Goal: Task Accomplishment & Management: Manage account settings

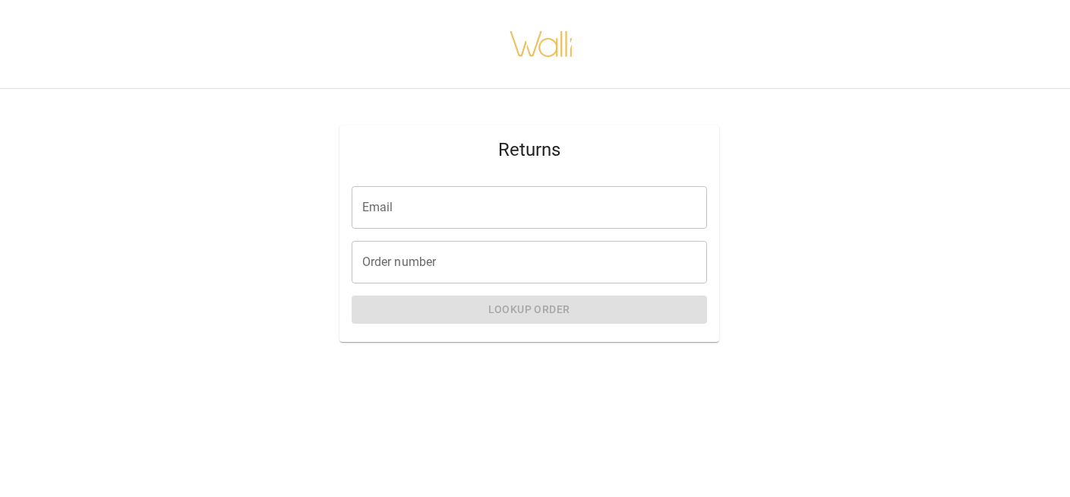
click at [491, 214] on input "Email" at bounding box center [529, 207] width 355 height 43
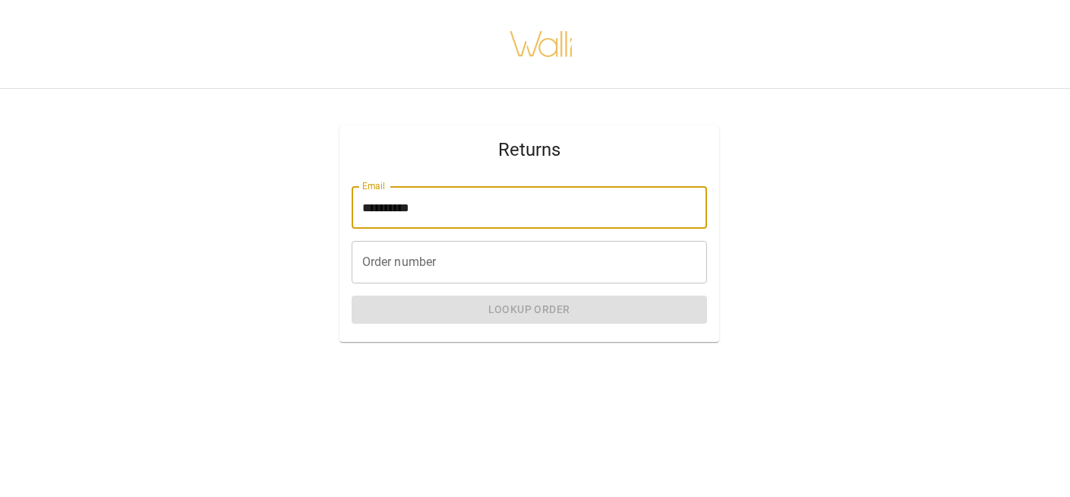
type input "**********"
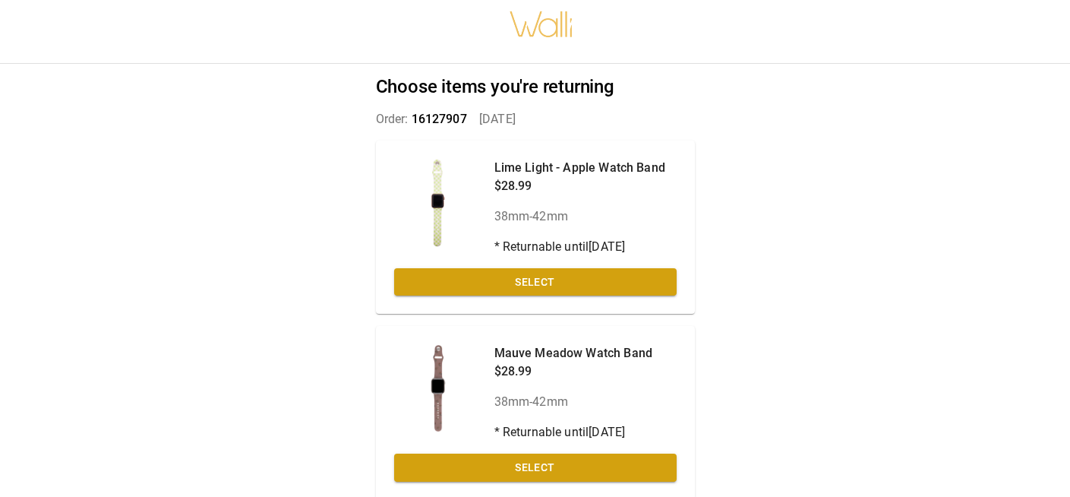
scroll to position [16, 0]
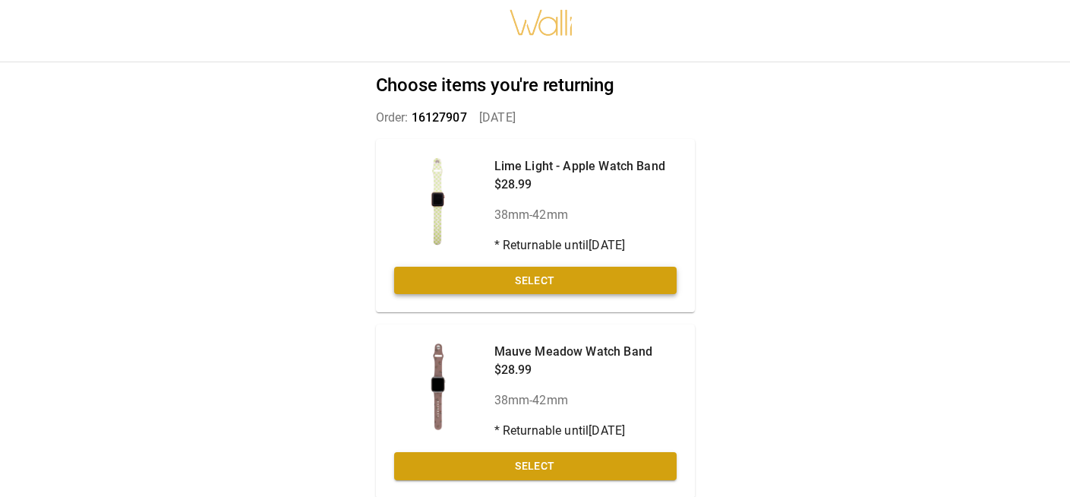
click at [620, 279] on button "Select" at bounding box center [535, 280] width 282 height 28
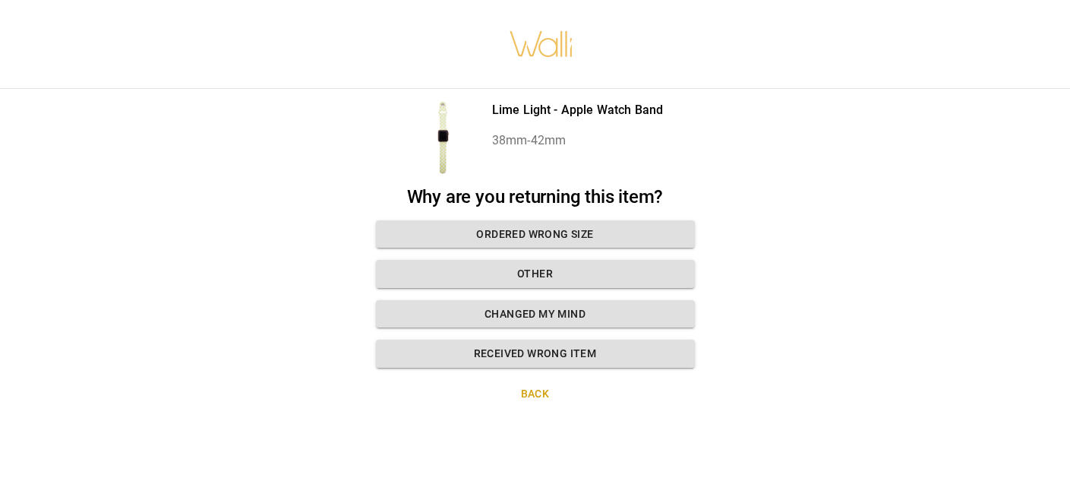
scroll to position [11, 0]
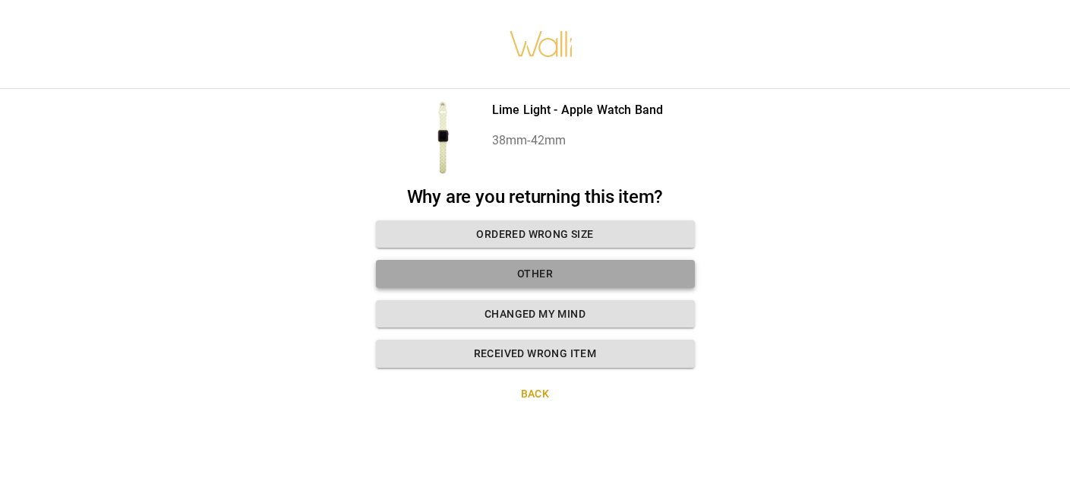
click at [581, 264] on button "Other" at bounding box center [535, 274] width 319 height 28
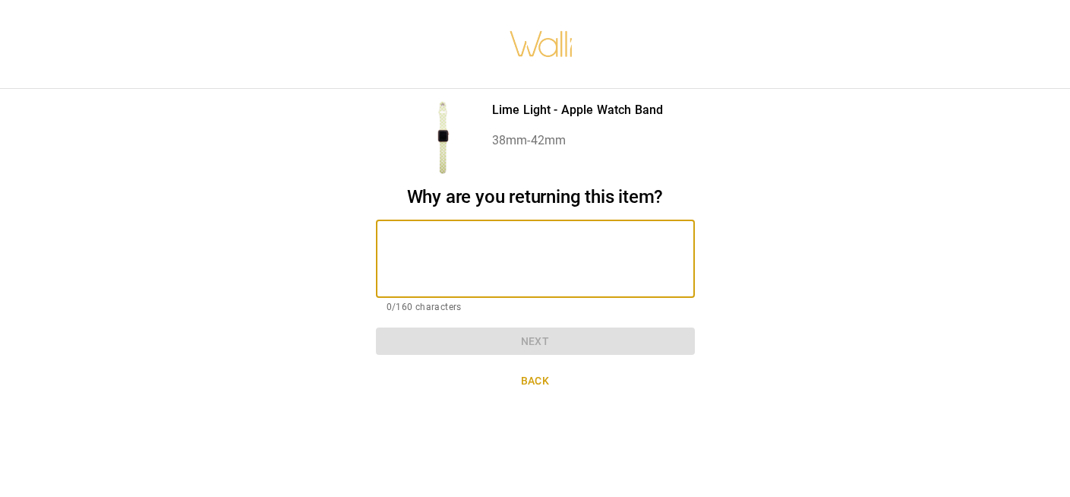
click at [581, 263] on textarea at bounding box center [535, 258] width 298 height 52
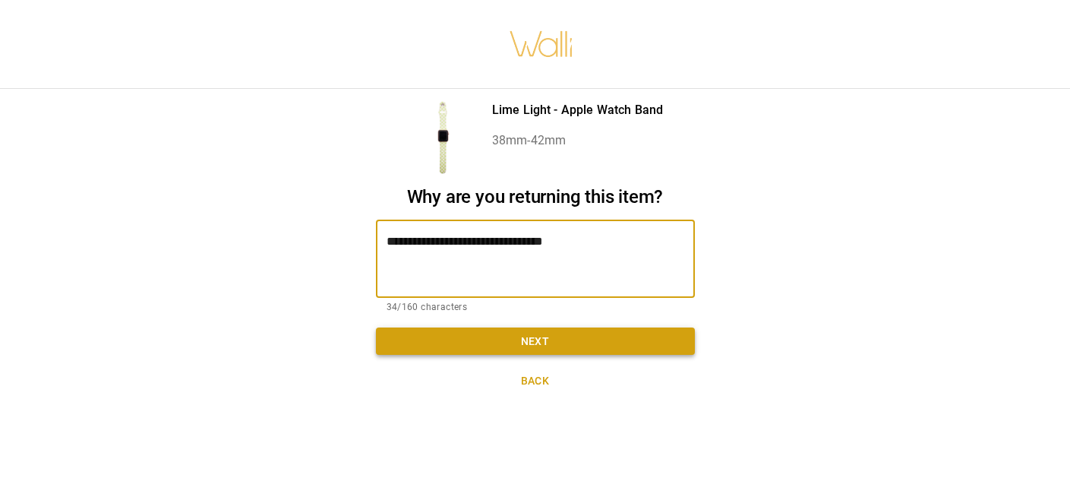
type textarea "**********"
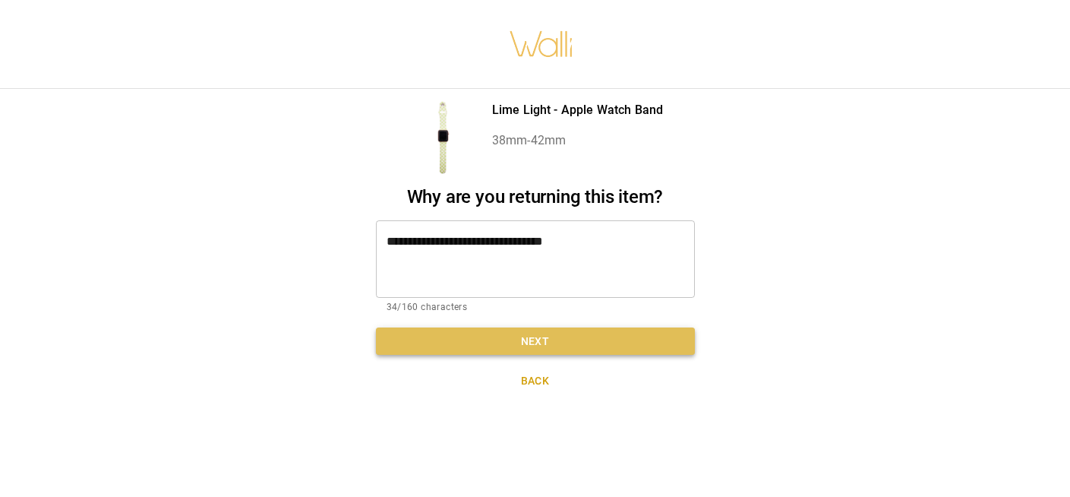
click at [572, 327] on button "Next" at bounding box center [535, 341] width 319 height 28
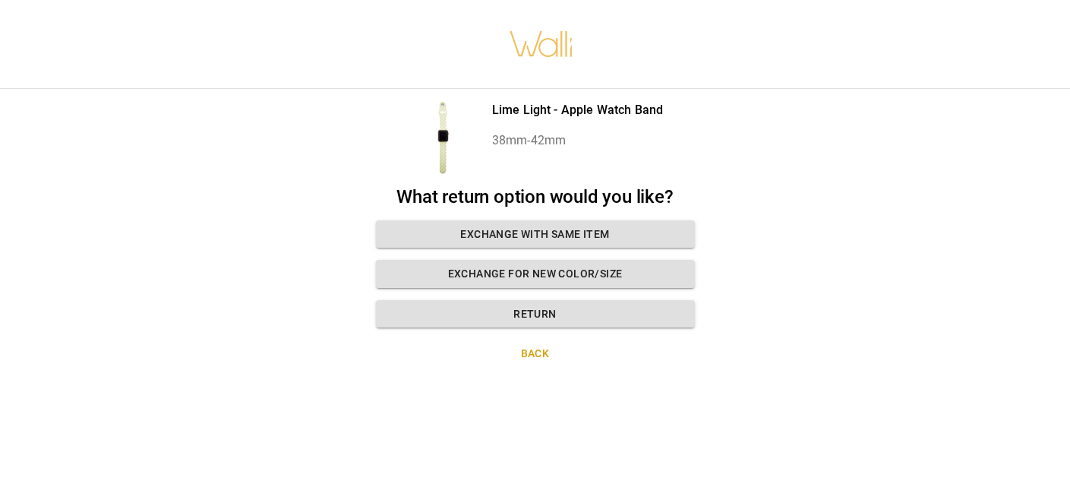
drag, startPoint x: 534, startPoint y: 295, endPoint x: 650, endPoint y: 399, distance: 154.8
click at [650, 400] on div "Lime Light - Apple Watch Band 38mm-42mm What return option would you like? Exch…" at bounding box center [535, 248] width 1070 height 497
click at [599, 260] on button "Exchange for new color/size" at bounding box center [535, 274] width 319 height 28
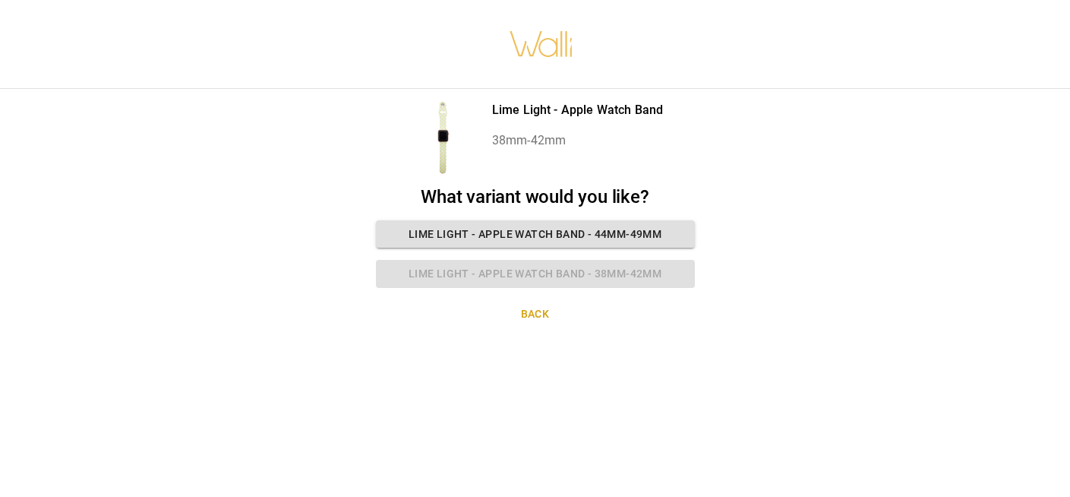
click at [541, 311] on button "Back" at bounding box center [535, 314] width 319 height 28
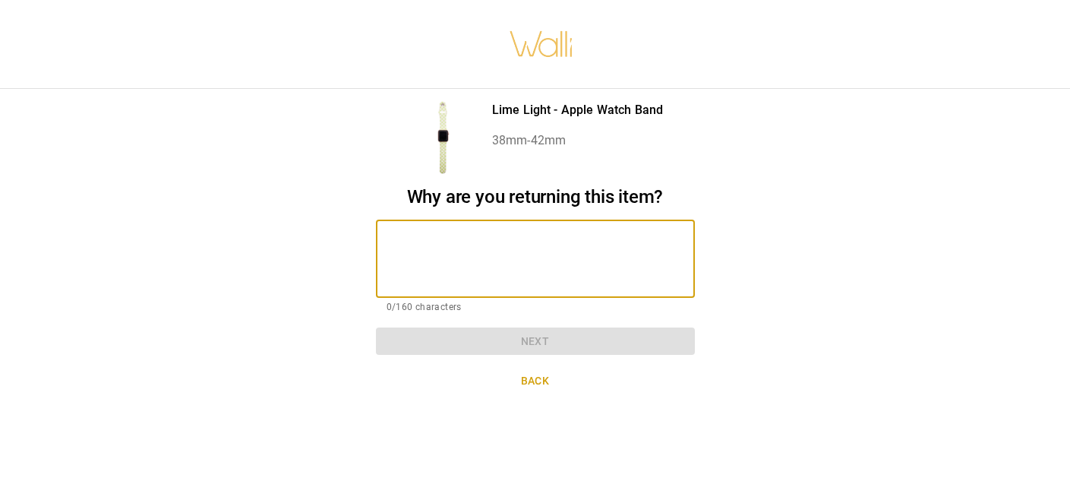
click at [539, 242] on textarea at bounding box center [535, 258] width 298 height 52
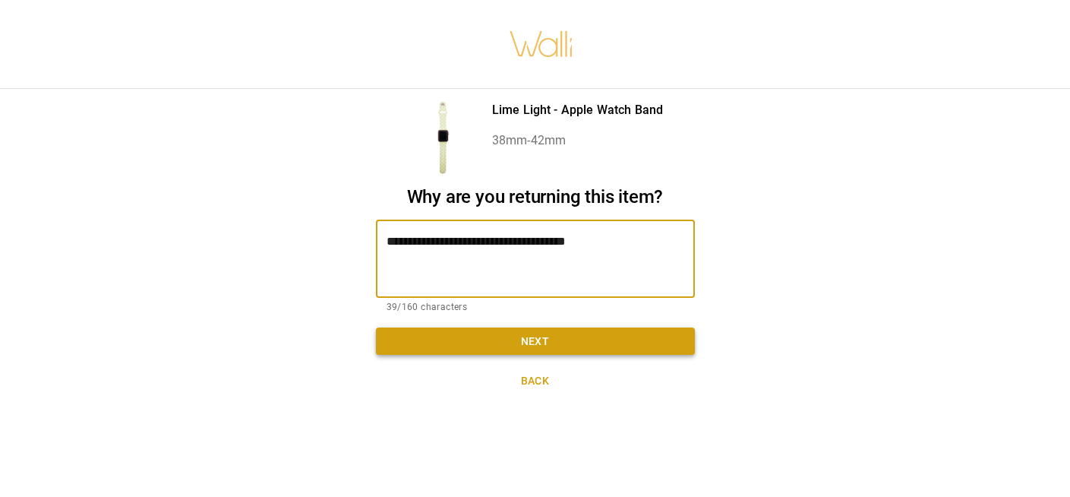
type textarea "**********"
click at [591, 327] on button "Next" at bounding box center [535, 341] width 319 height 28
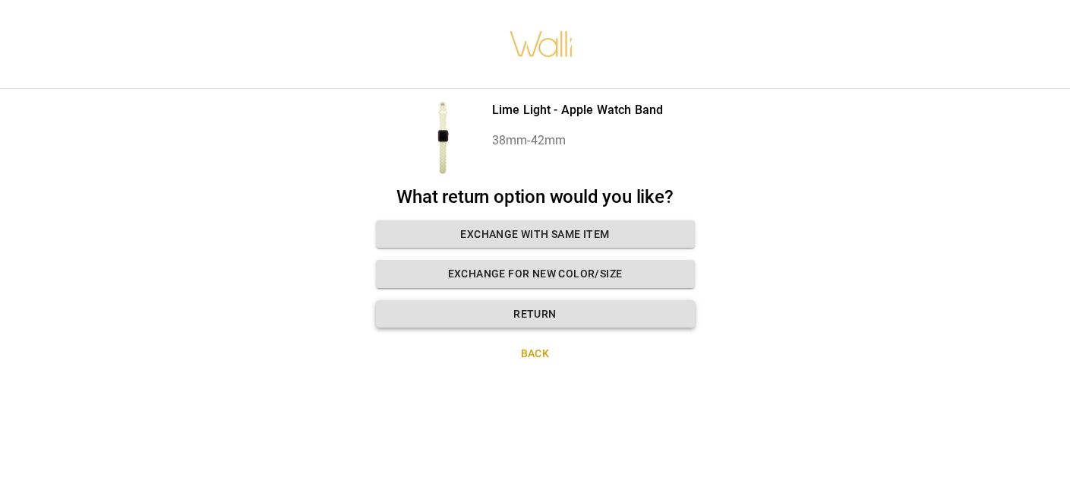
click at [570, 304] on button "Return" at bounding box center [535, 314] width 319 height 28
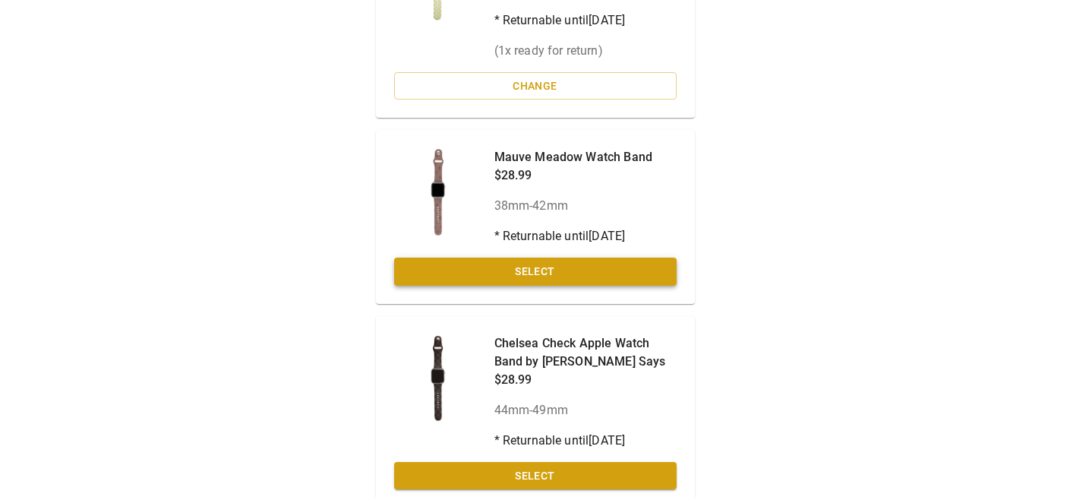
scroll to position [285, 0]
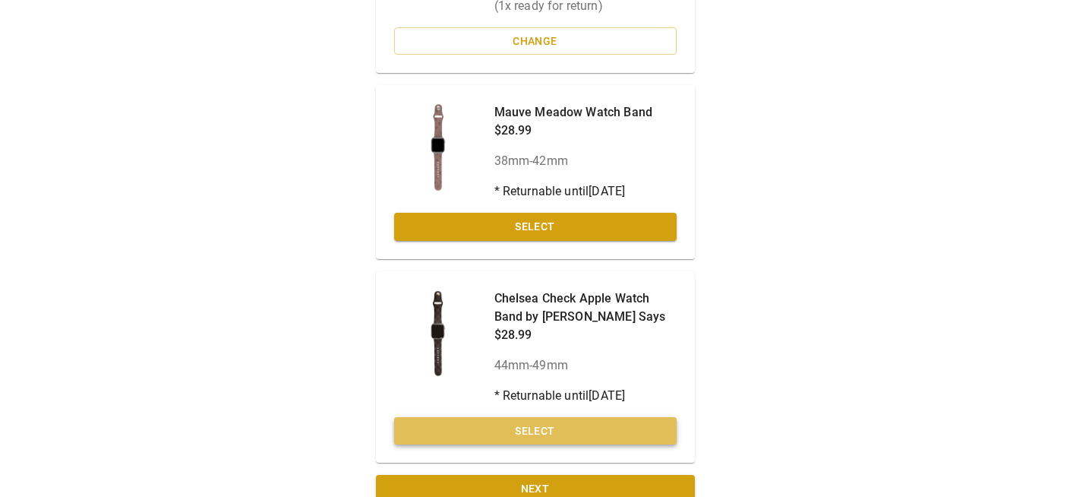
click at [539, 427] on button "Select" at bounding box center [535, 431] width 282 height 28
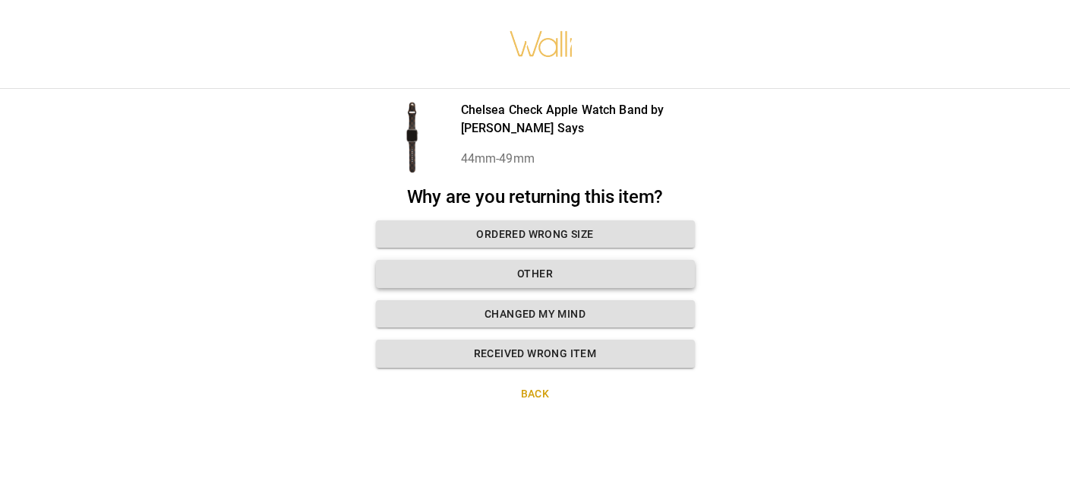
click at [532, 265] on button "Other" at bounding box center [535, 274] width 319 height 28
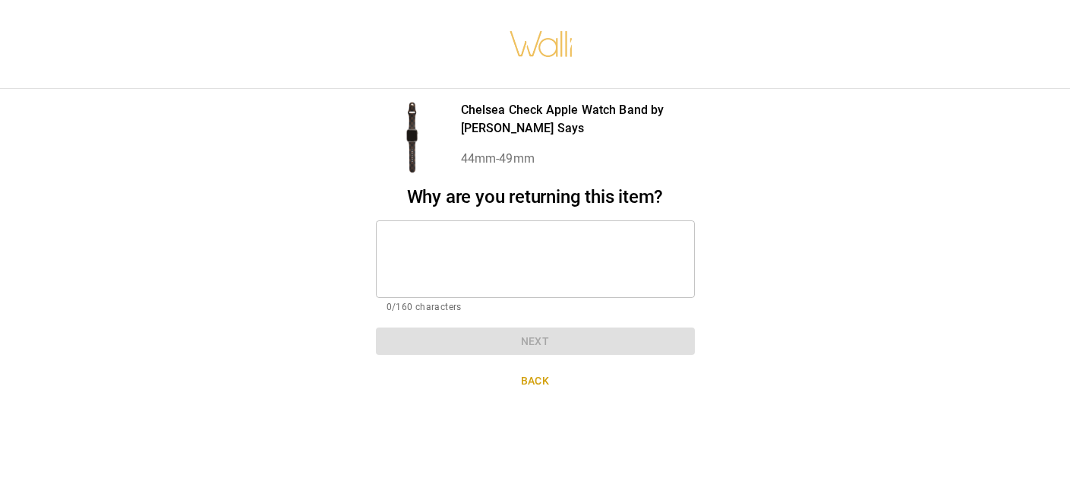
click at [515, 253] on textarea at bounding box center [535, 258] width 298 height 52
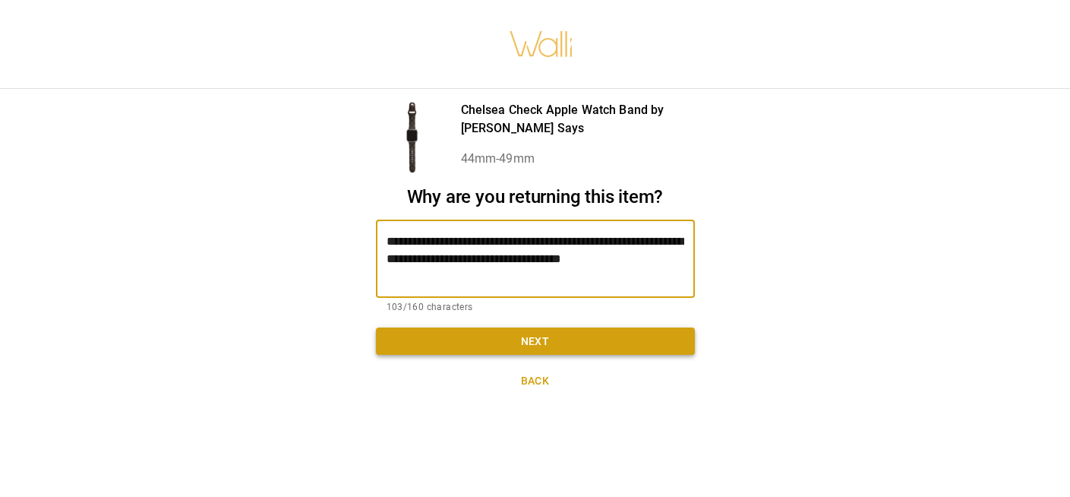
type textarea "**********"
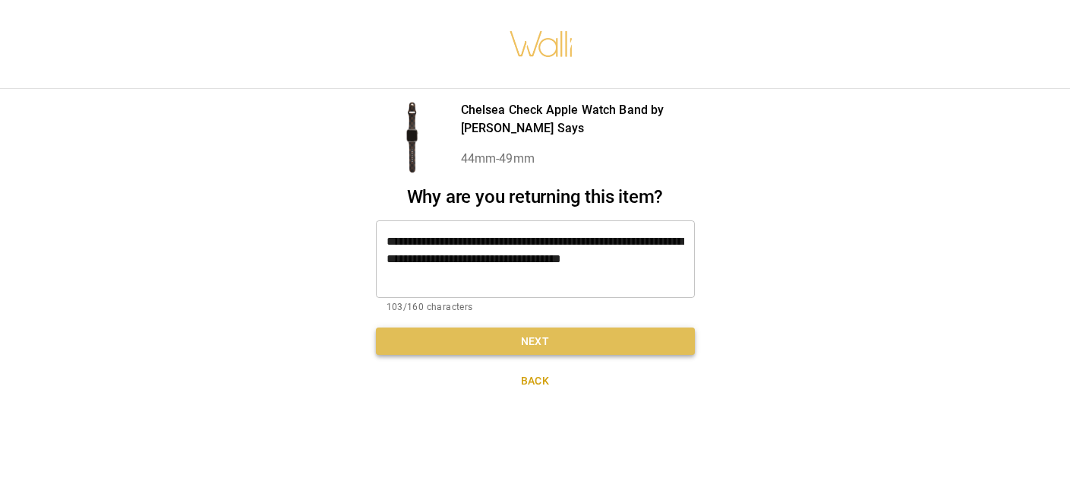
click at [529, 327] on button "Next" at bounding box center [535, 341] width 319 height 28
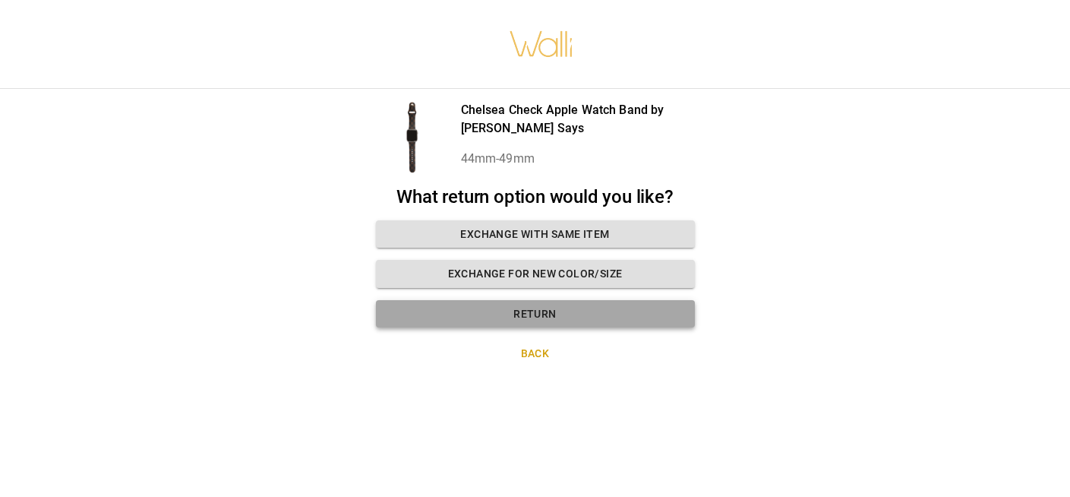
click at [529, 301] on button "Return" at bounding box center [535, 314] width 319 height 28
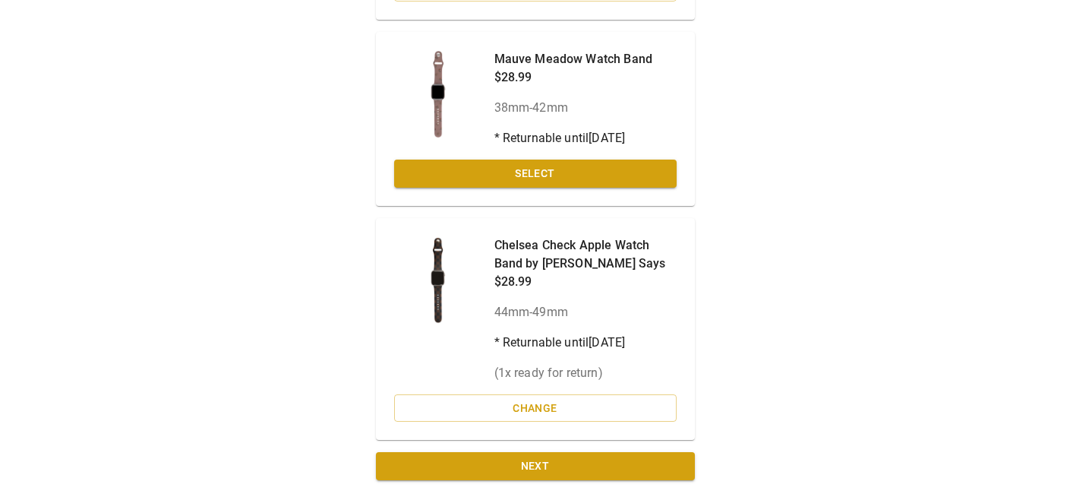
scroll to position [340, 0]
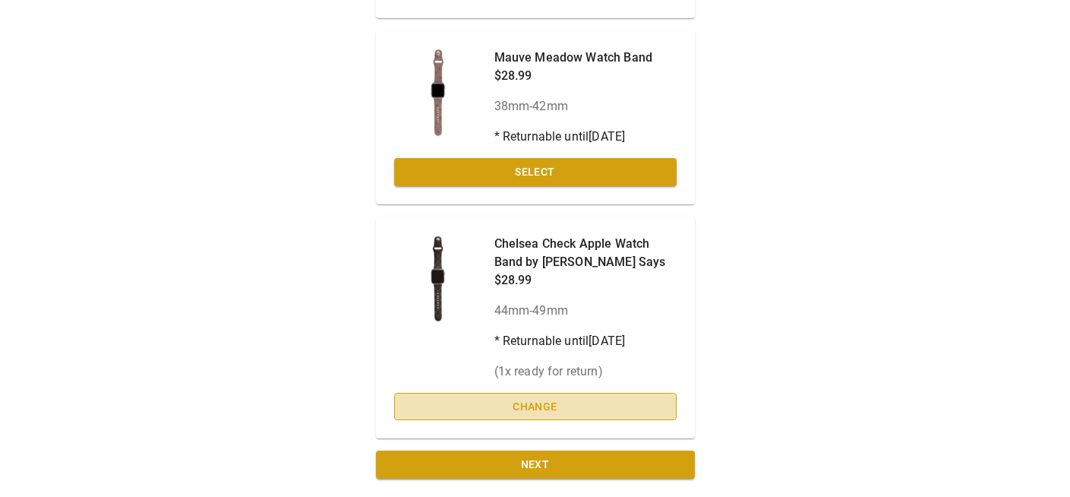
click at [524, 401] on button "Change" at bounding box center [535, 406] width 282 height 28
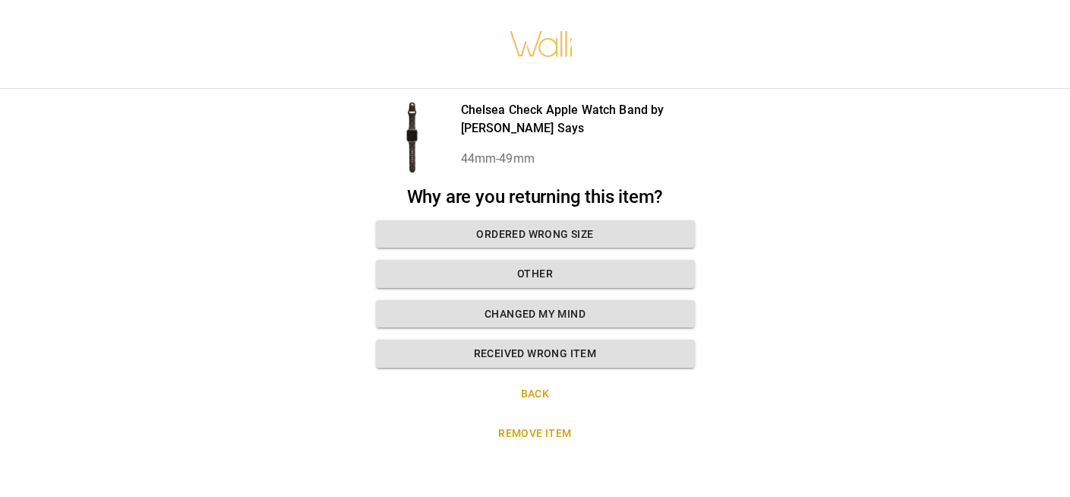
scroll to position [11, 0]
click at [533, 260] on button "Other" at bounding box center [535, 274] width 319 height 28
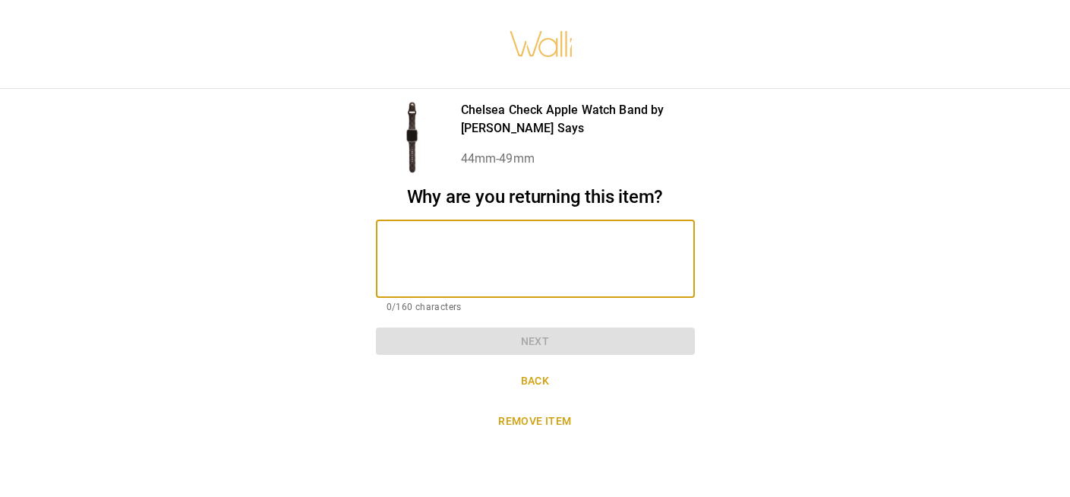
click at [533, 259] on textarea at bounding box center [535, 258] width 298 height 52
click at [512, 367] on button "Back" at bounding box center [535, 381] width 319 height 28
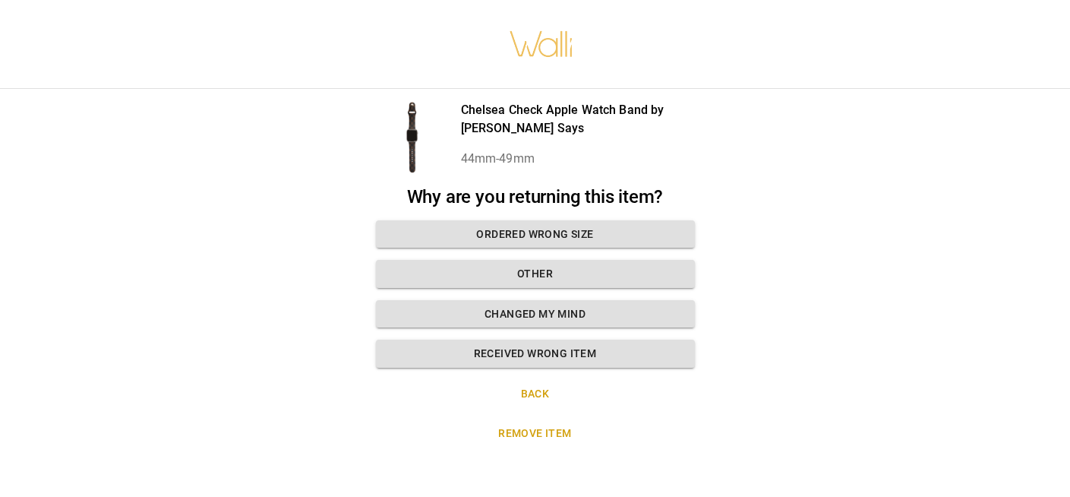
click at [514, 380] on button "Back" at bounding box center [535, 394] width 319 height 28
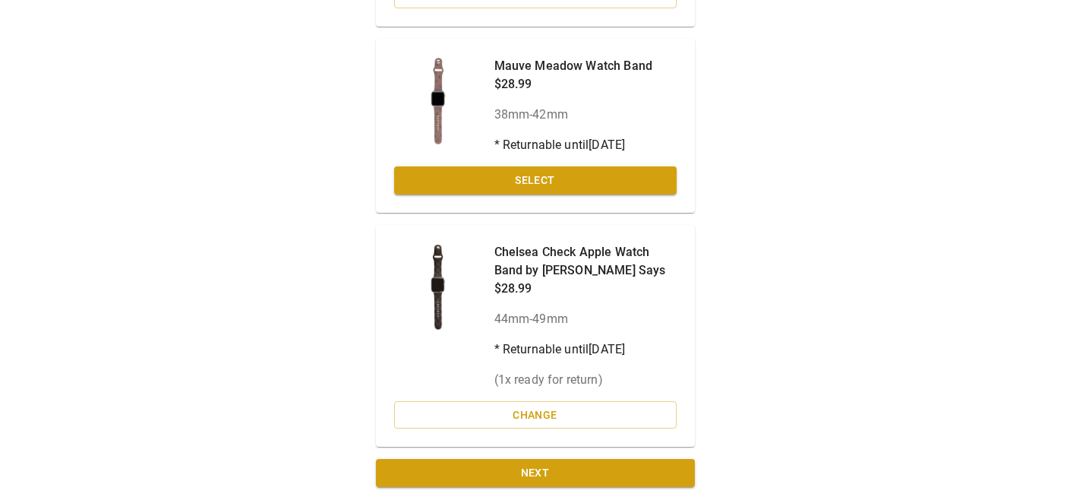
scroll to position [340, 0]
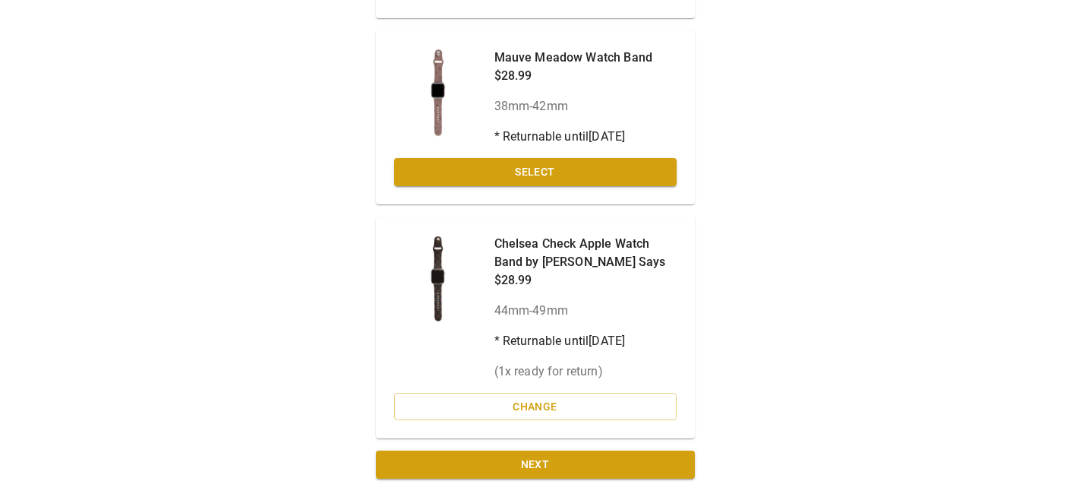
click at [542, 338] on p "* Returnable until [DATE]" at bounding box center [585, 341] width 182 height 18
click at [544, 367] on p "( 1 x ready for return)" at bounding box center [585, 371] width 182 height 18
click at [586, 406] on button "Change" at bounding box center [535, 406] width 282 height 28
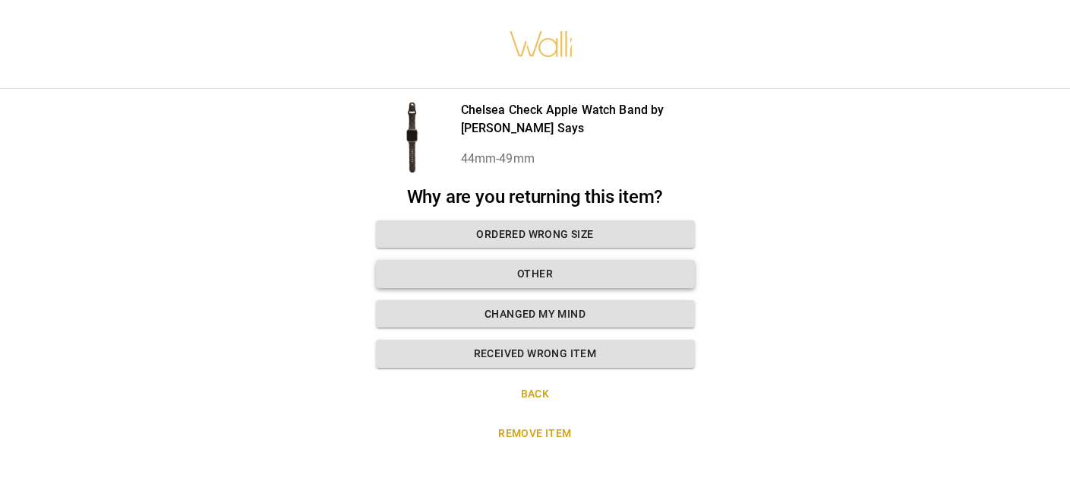
click at [508, 261] on button "Other" at bounding box center [535, 274] width 319 height 28
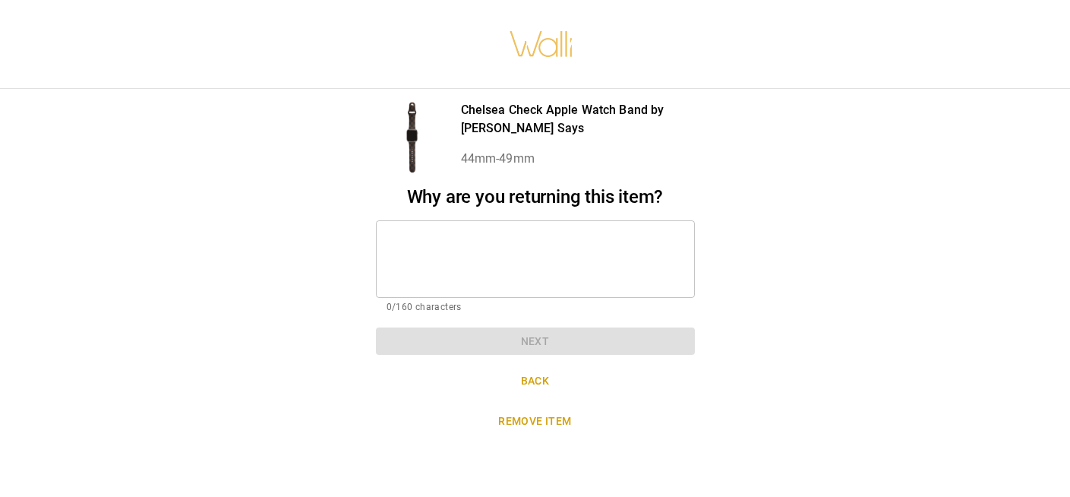
click at [508, 261] on textarea at bounding box center [535, 258] width 298 height 52
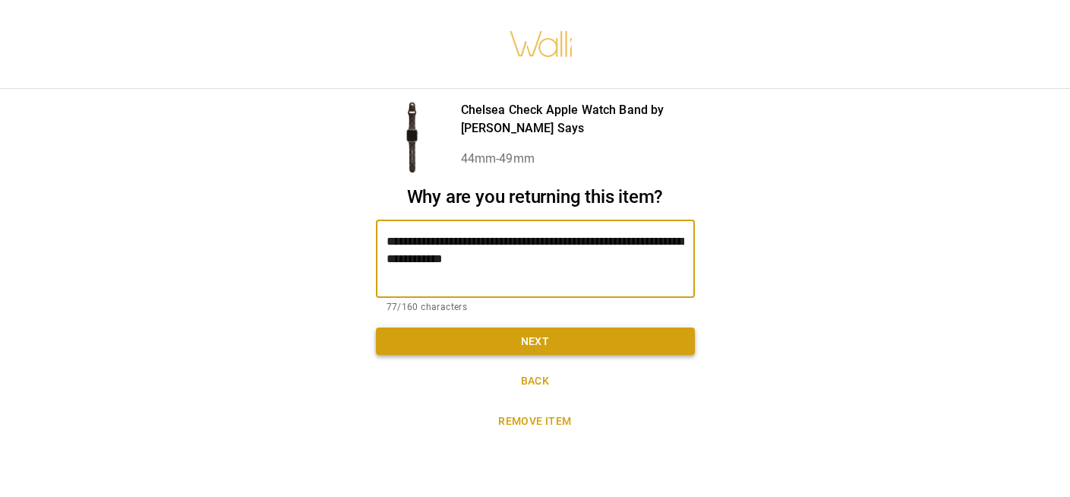
type textarea "**********"
click at [543, 329] on button "Next" at bounding box center [535, 341] width 319 height 28
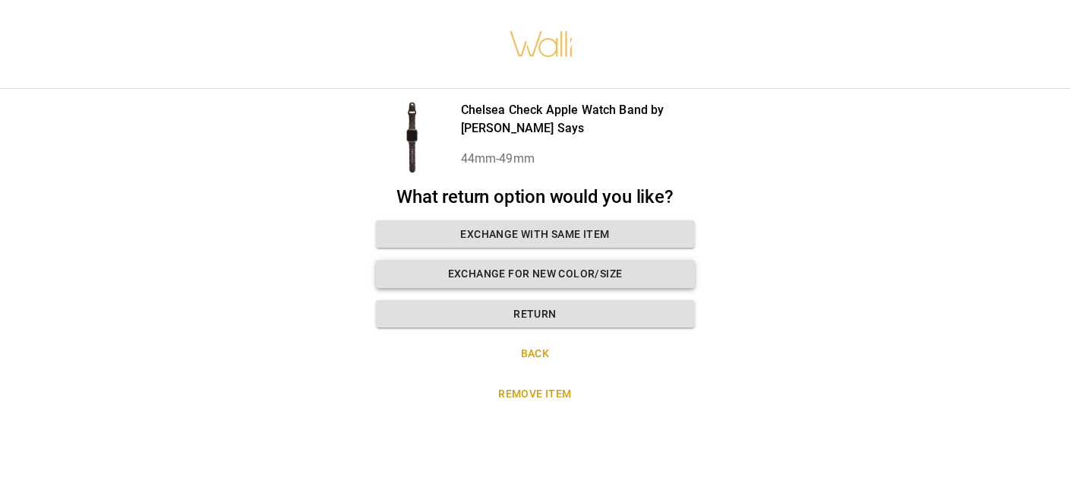
click at [541, 260] on button "Exchange for new color/size" at bounding box center [535, 274] width 319 height 28
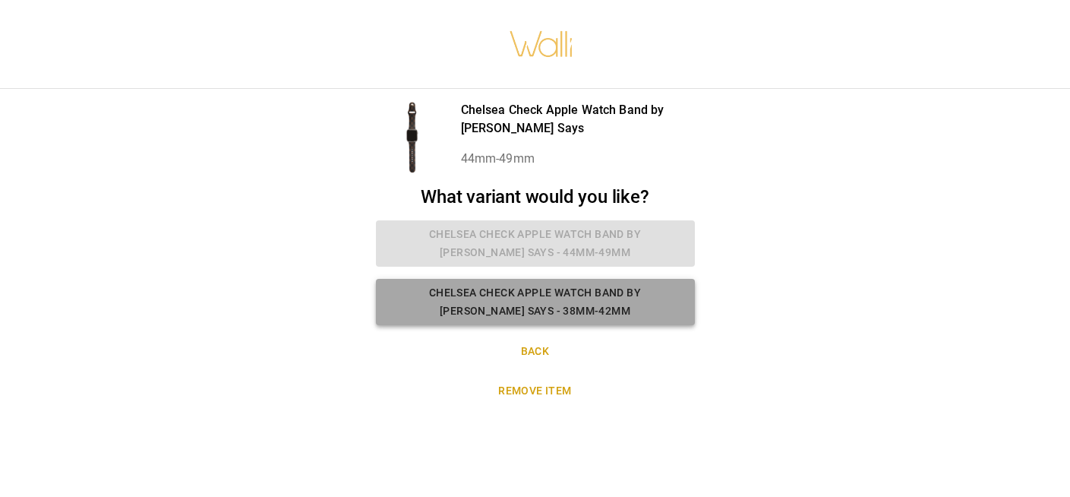
click at [541, 295] on button "Chelsea Check Apple Watch Band by [PERSON_NAME] Says - 38mm-42mm" at bounding box center [535, 302] width 319 height 46
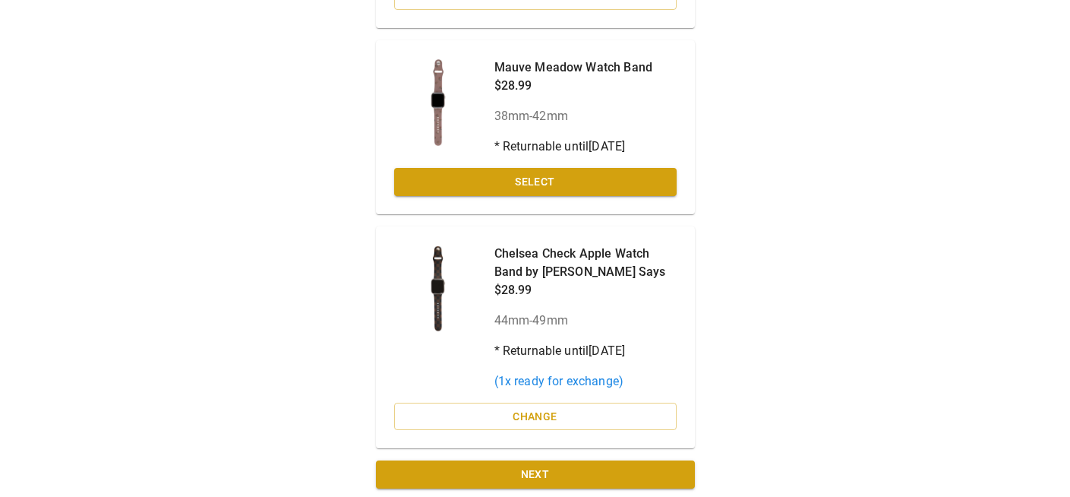
scroll to position [340, 0]
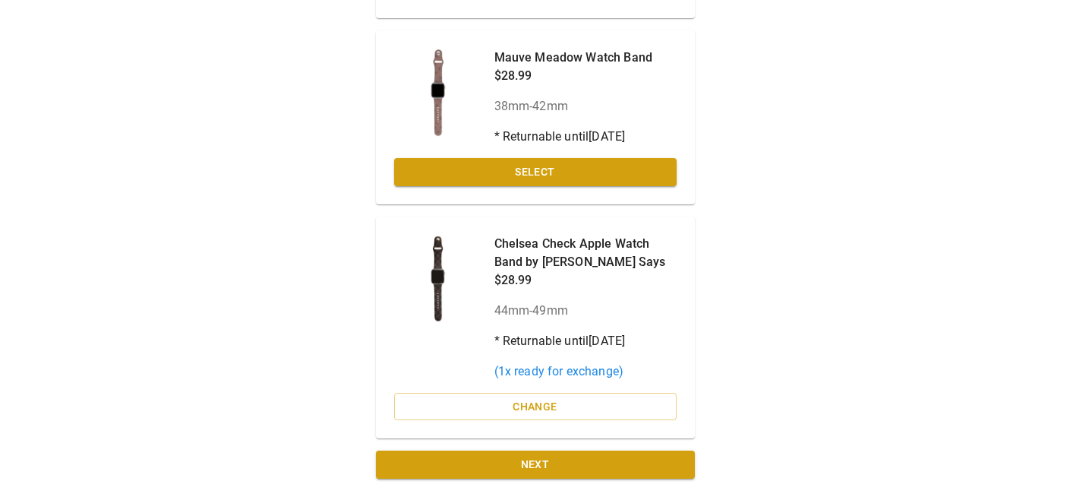
click at [528, 342] on p "* Returnable until [DATE]" at bounding box center [585, 341] width 182 height 18
click at [526, 400] on button "Change" at bounding box center [535, 406] width 282 height 28
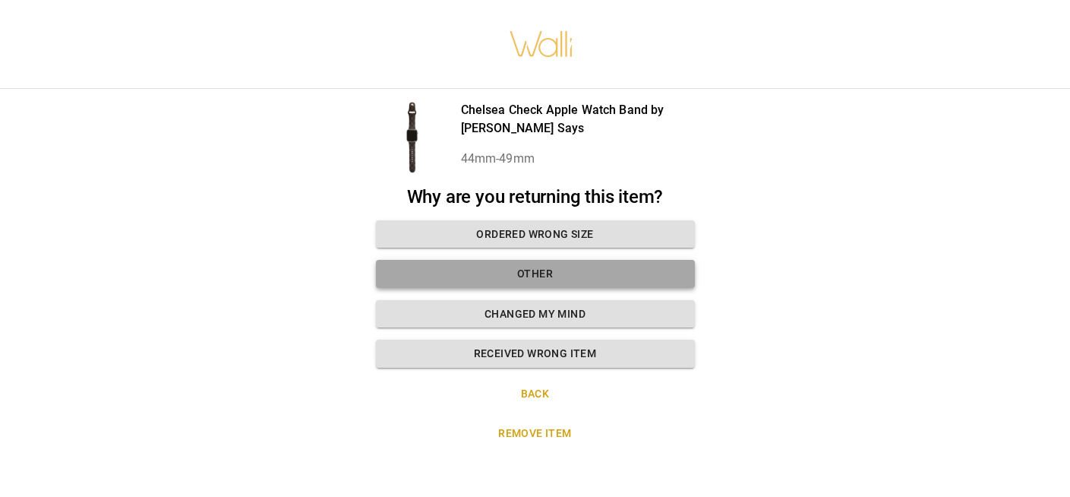
click at [512, 264] on button "Other" at bounding box center [535, 274] width 319 height 28
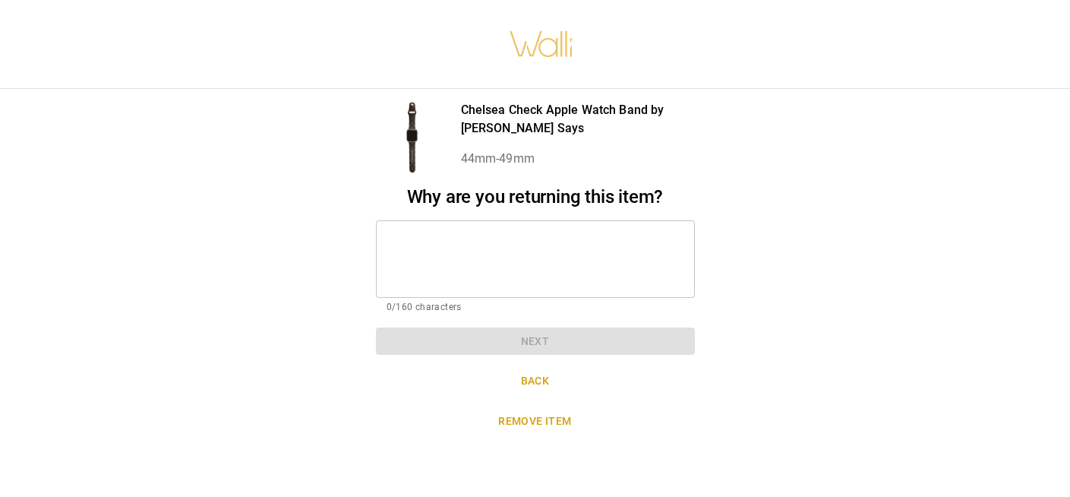
click at [512, 264] on textarea at bounding box center [535, 258] width 298 height 52
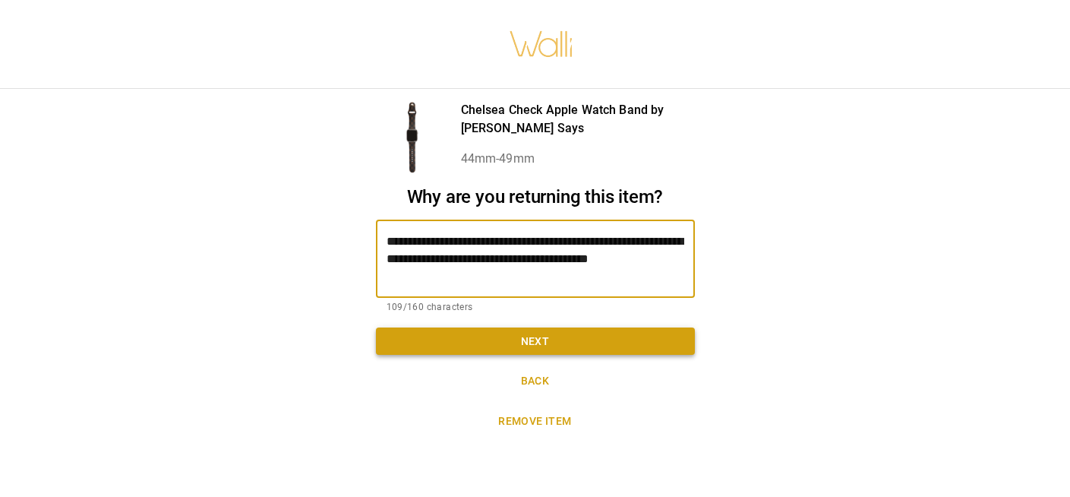
type textarea "**********"
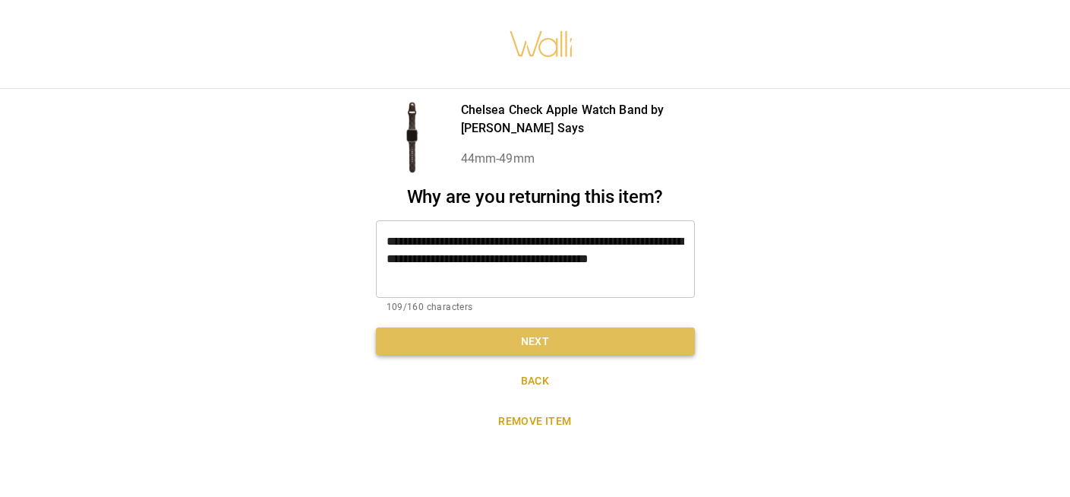
click at [572, 334] on button "Next" at bounding box center [535, 341] width 319 height 28
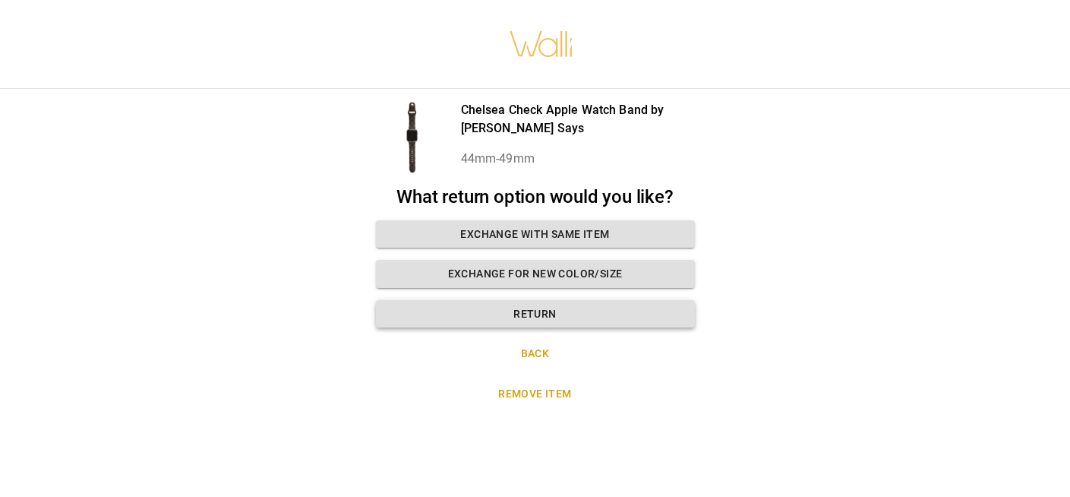
click at [562, 303] on button "Return" at bounding box center [535, 314] width 319 height 28
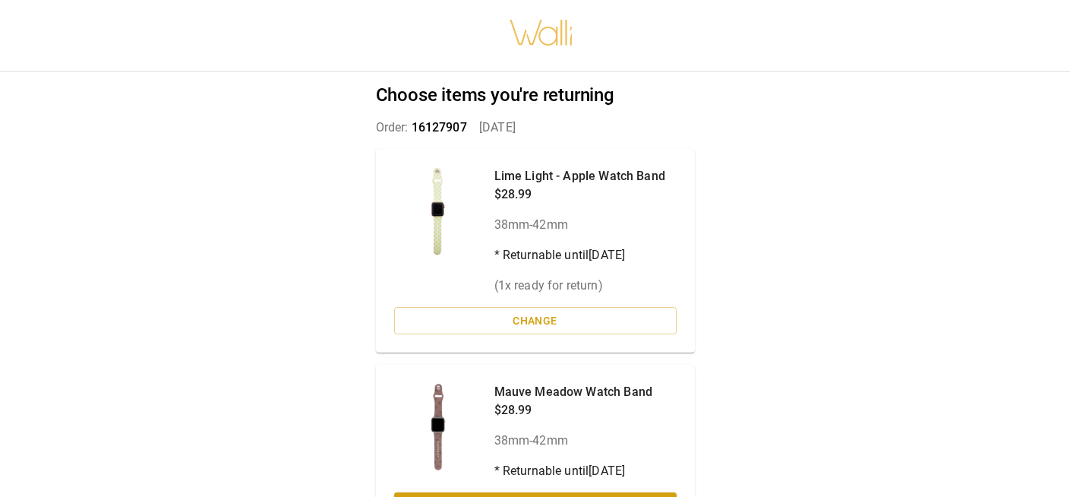
scroll to position [340, 0]
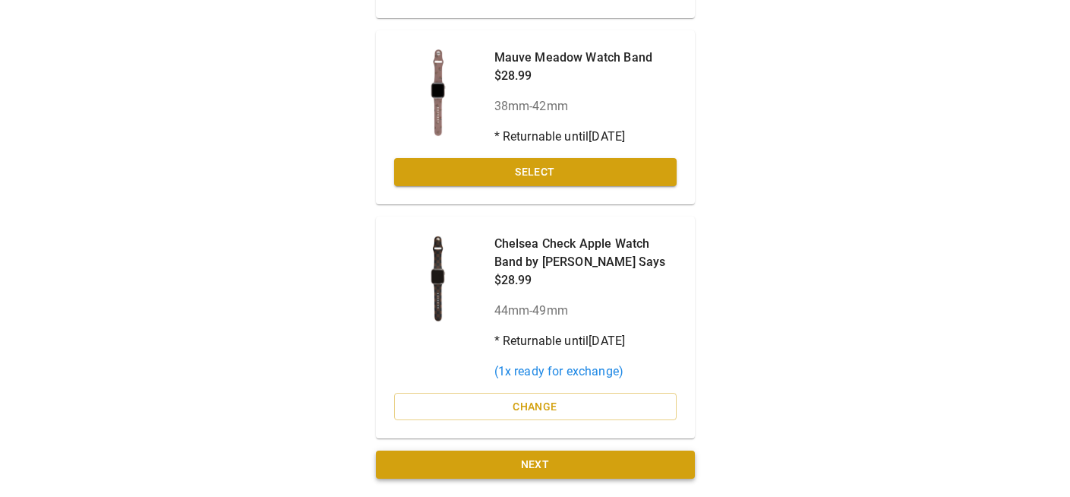
click at [547, 468] on button "Next" at bounding box center [535, 464] width 319 height 28
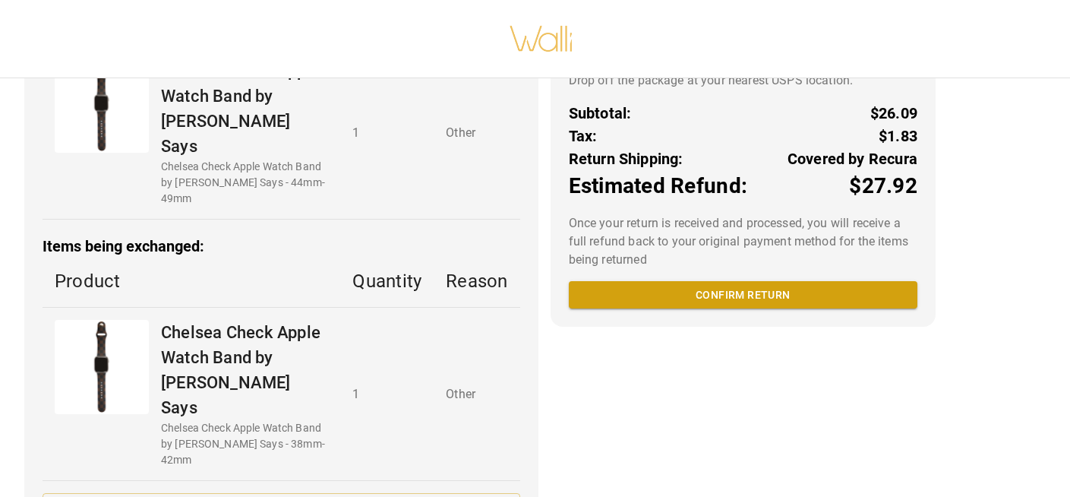
scroll to position [303, 0]
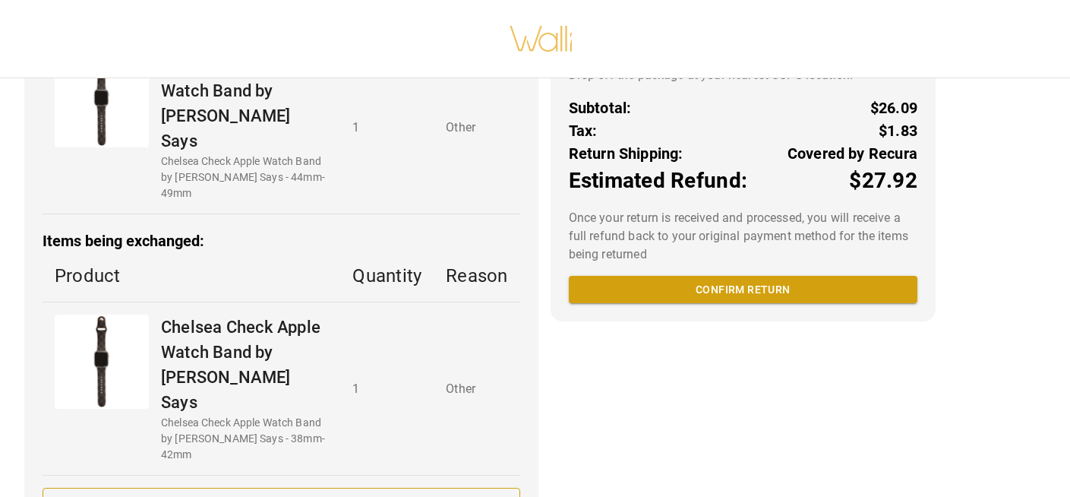
click at [349, 487] on button "Back" at bounding box center [282, 501] width 478 height 28
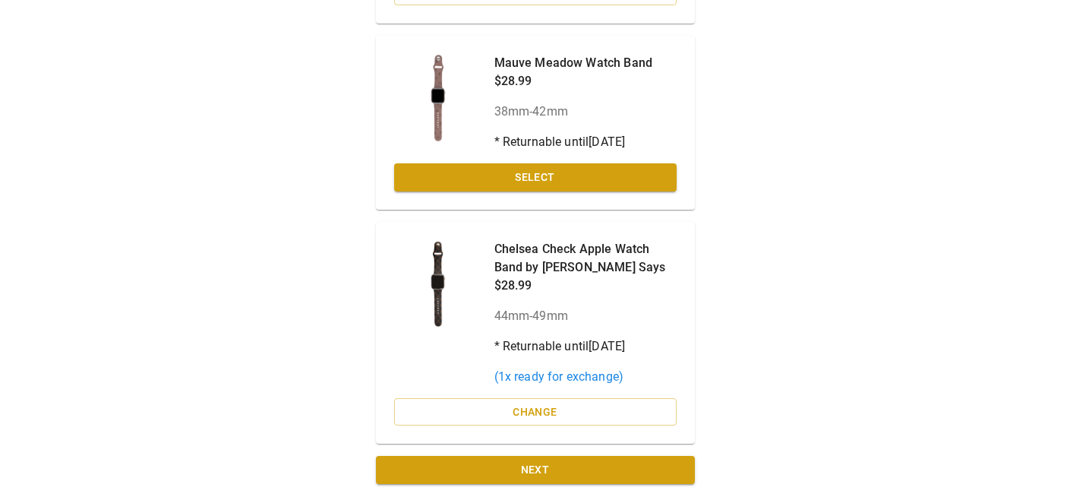
scroll to position [340, 0]
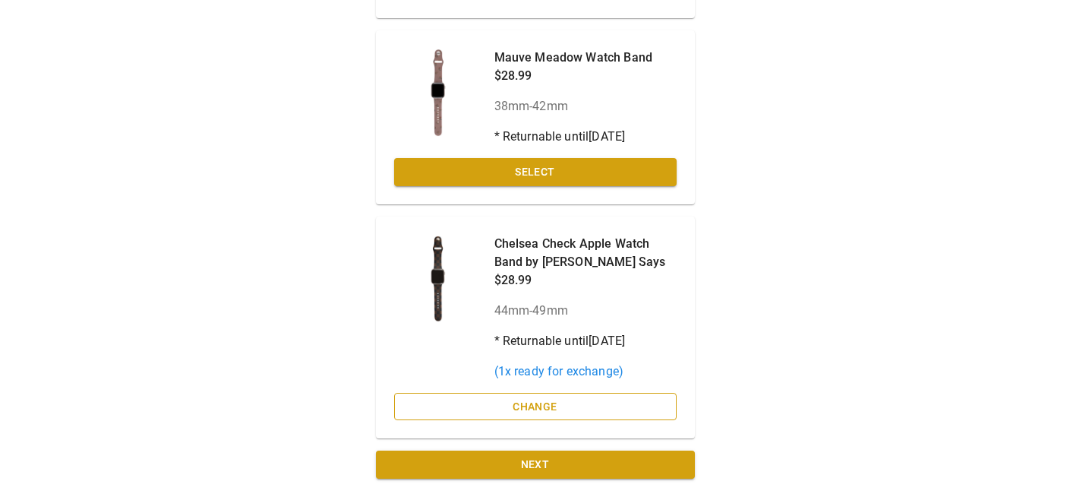
click at [536, 407] on button "Change" at bounding box center [535, 406] width 282 height 28
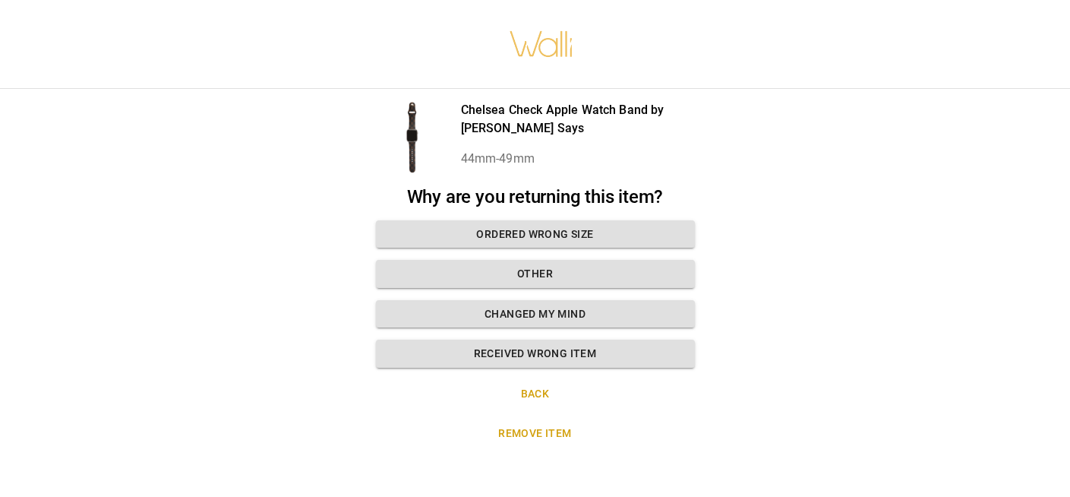
scroll to position [11, 0]
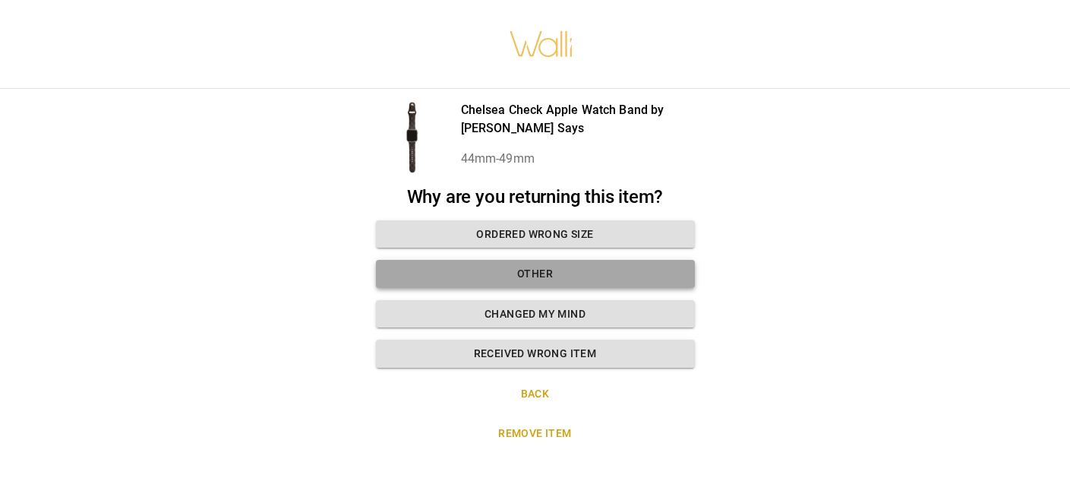
click at [501, 264] on button "Other" at bounding box center [535, 274] width 319 height 28
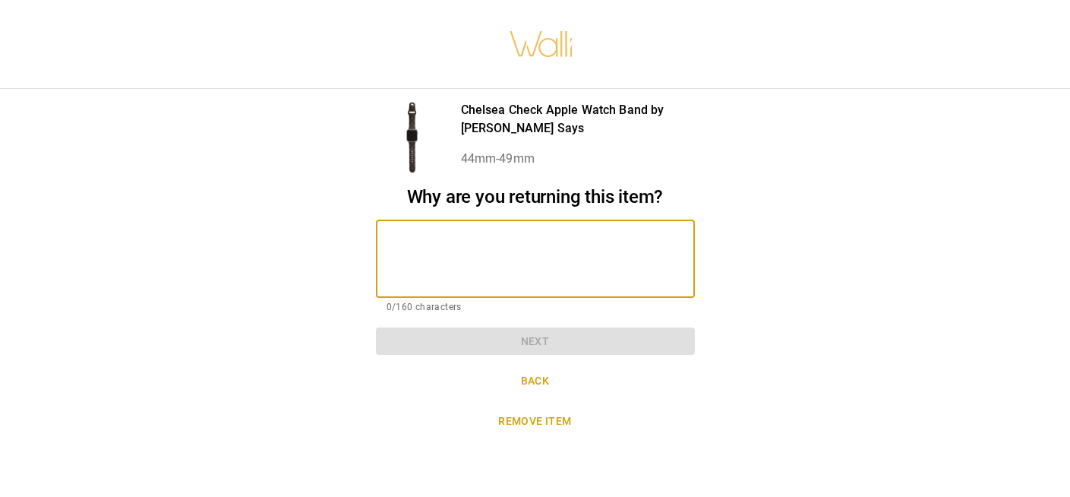
click at [501, 264] on textarea at bounding box center [535, 258] width 298 height 52
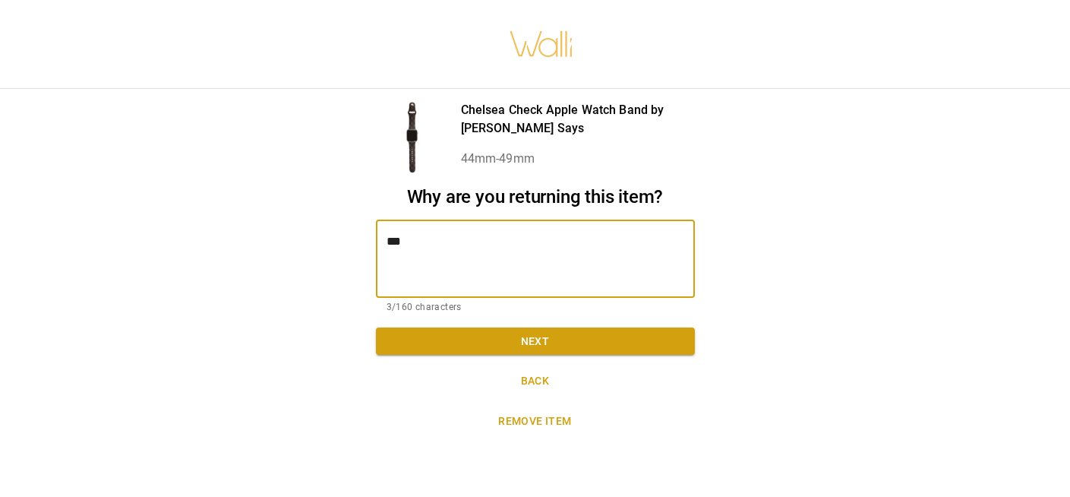
type textarea "***"
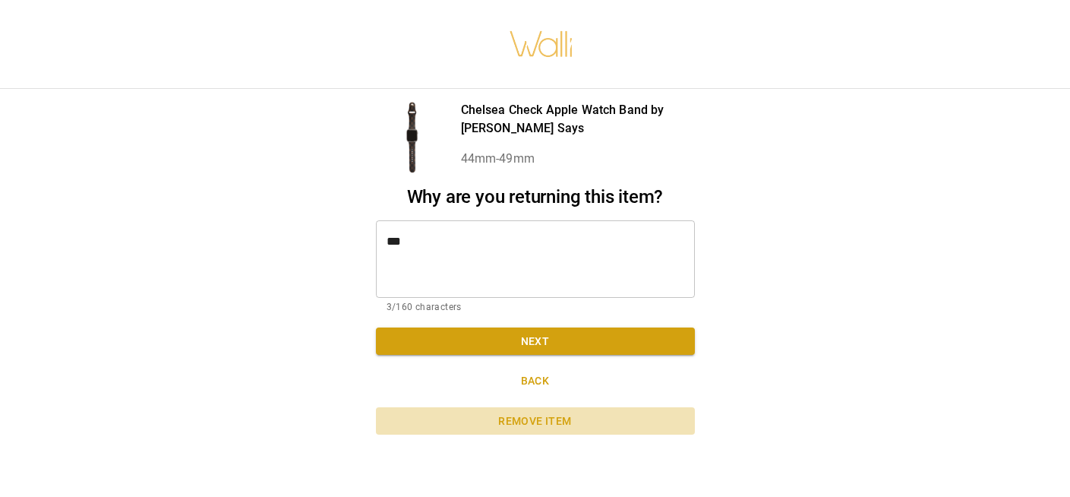
click at [509, 407] on button "Remove item" at bounding box center [535, 421] width 319 height 28
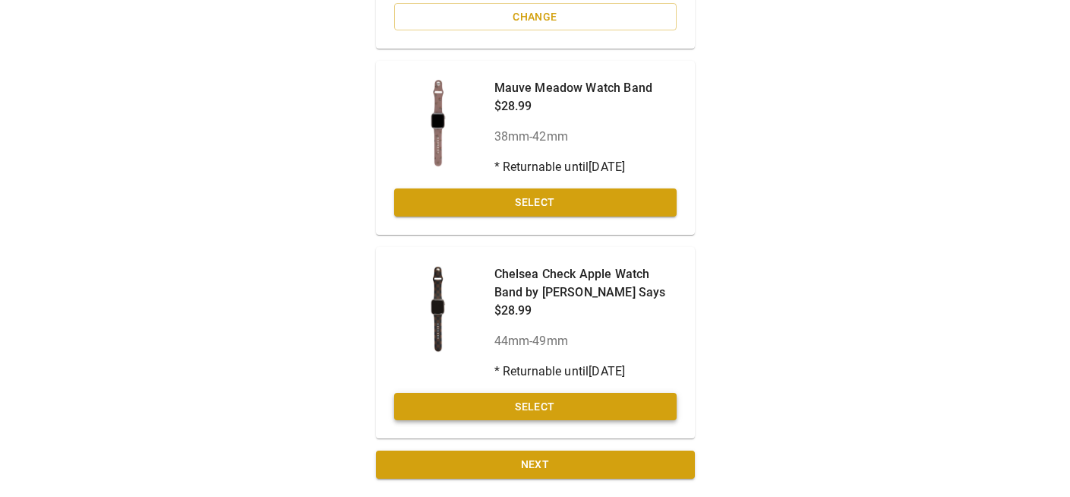
click at [536, 402] on button "Select" at bounding box center [535, 406] width 282 height 28
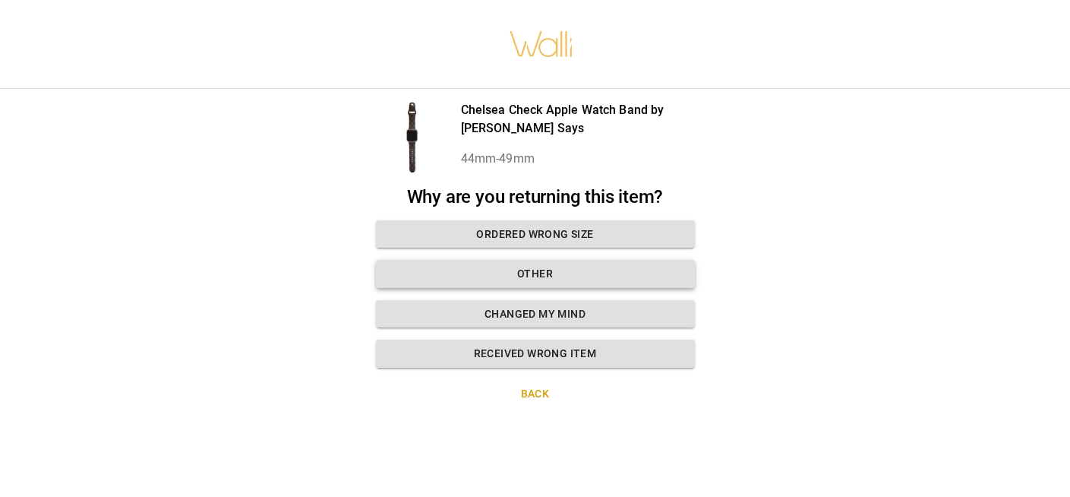
click at [522, 260] on button "Other" at bounding box center [535, 274] width 319 height 28
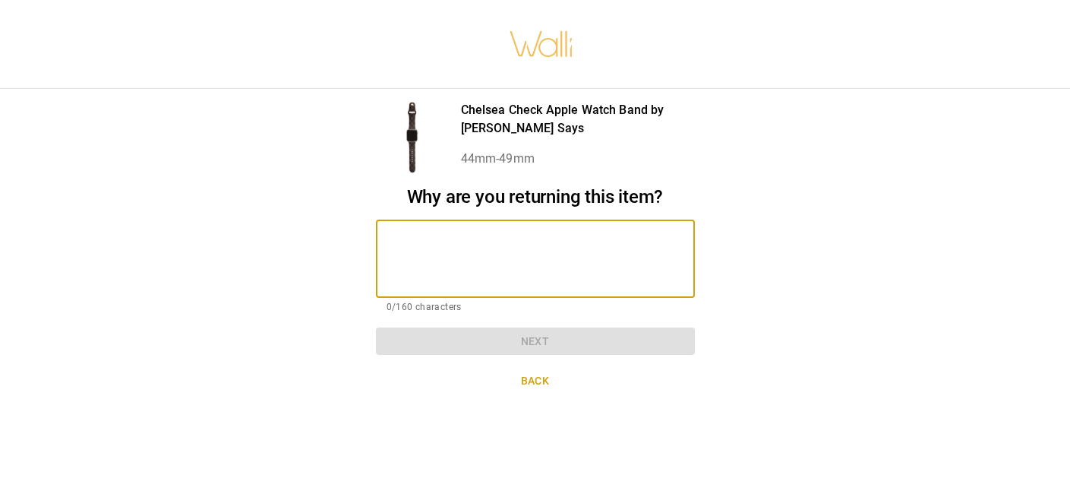
click at [522, 254] on textarea at bounding box center [535, 258] width 298 height 52
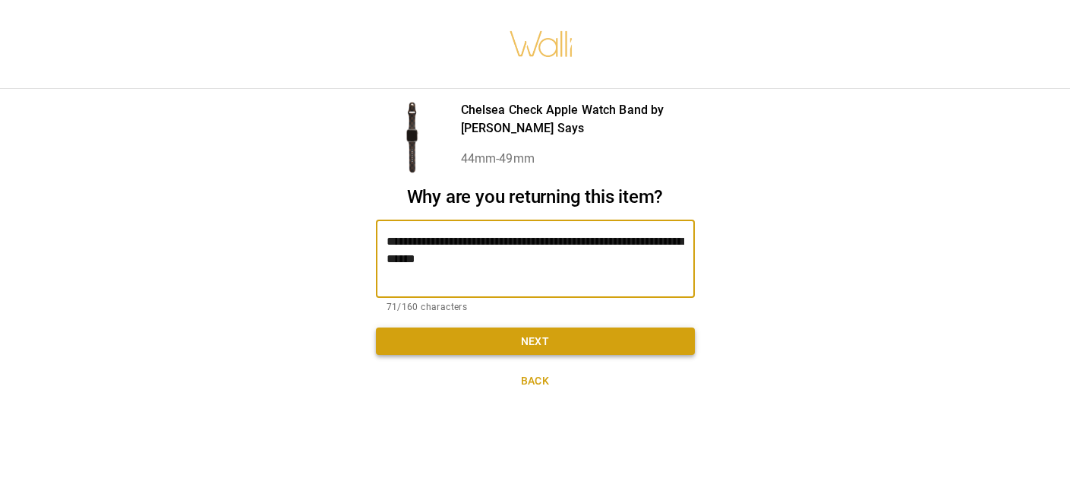
type textarea "**********"
click at [578, 329] on button "Next" at bounding box center [535, 341] width 319 height 28
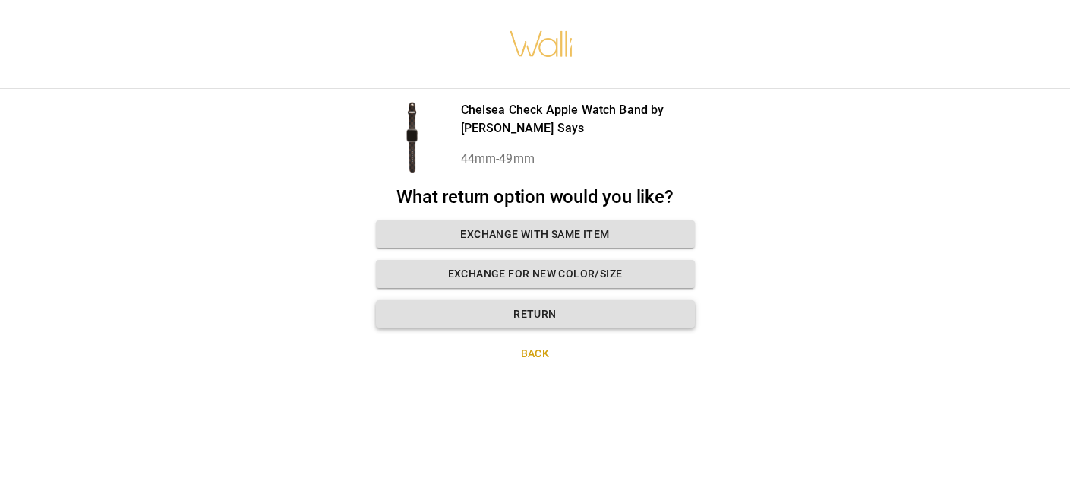
click at [545, 300] on button "Return" at bounding box center [535, 314] width 319 height 28
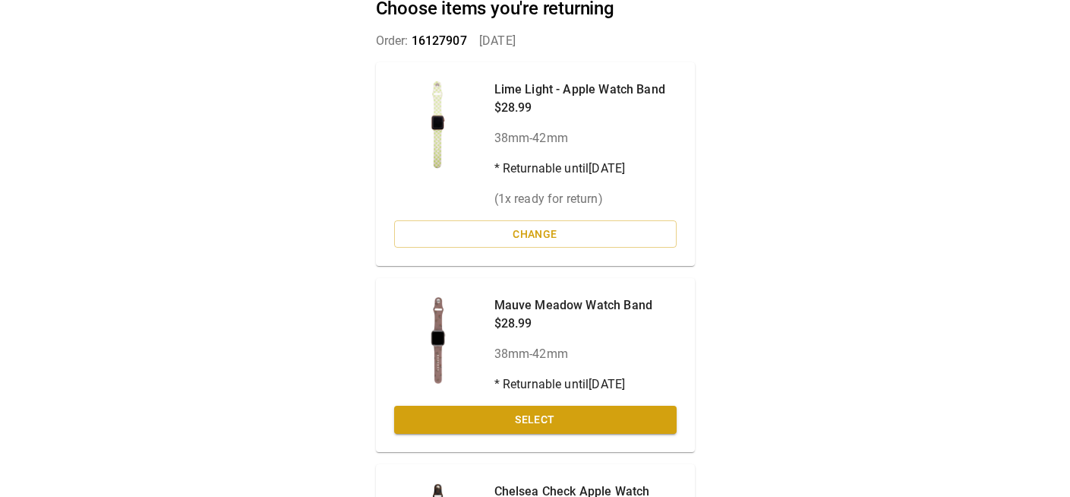
scroll to position [340, 0]
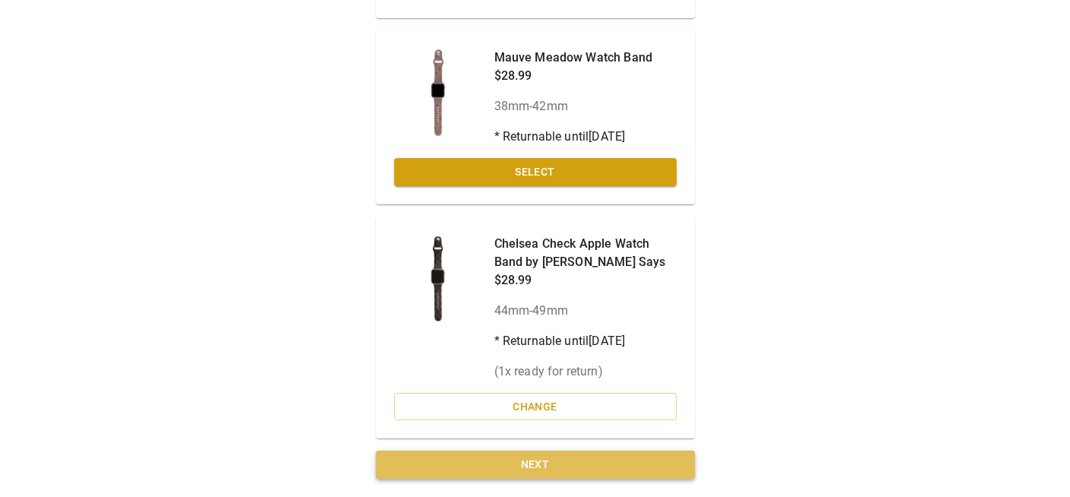
click at [548, 461] on button "Next" at bounding box center [535, 464] width 319 height 28
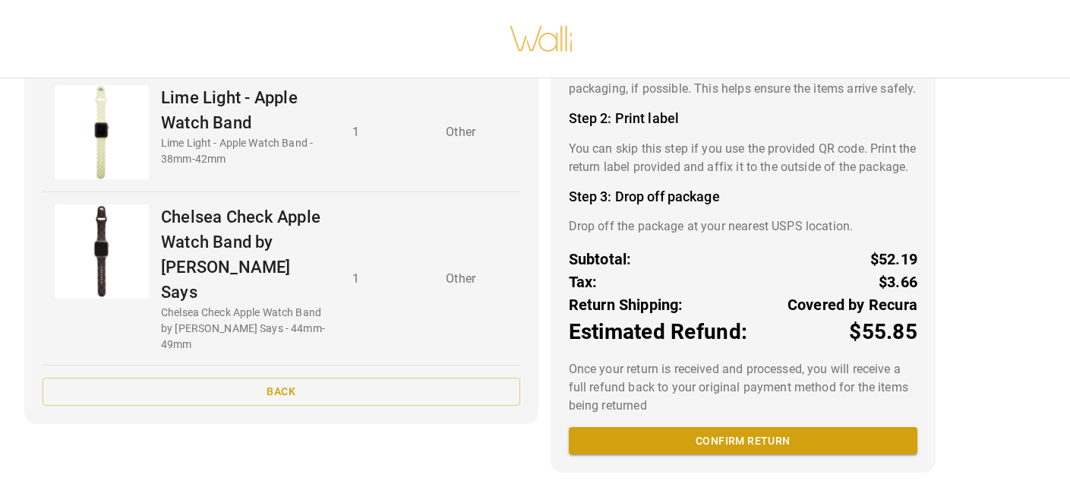
scroll to position [177, 0]
click at [727, 439] on button "Confirm return" at bounding box center [743, 441] width 348 height 28
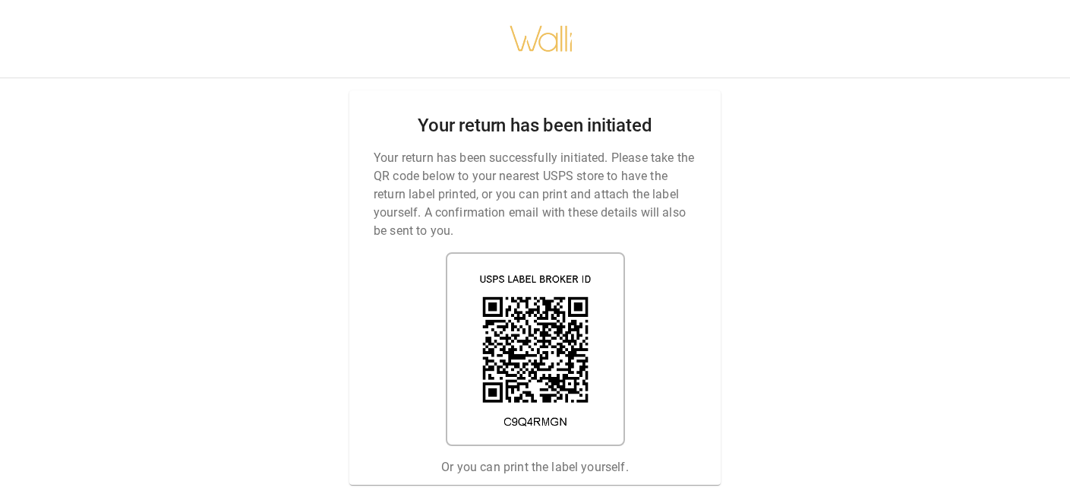
click at [954, 406] on div "Your return has been initiated Your return has been successfully initiated. Ple…" at bounding box center [535, 248] width 1070 height 497
click at [554, 488] on link "Print return label" at bounding box center [534, 502] width 138 height 28
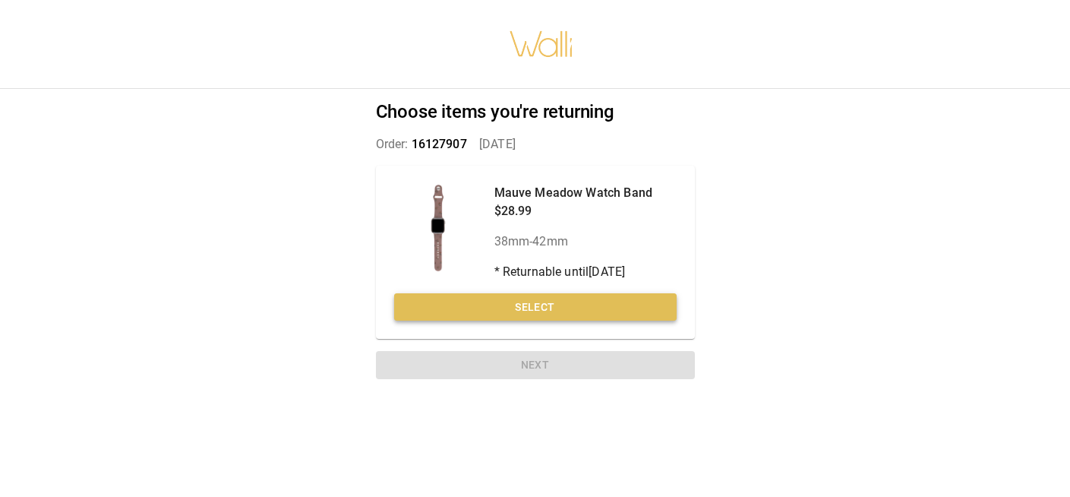
click at [512, 315] on button "Select" at bounding box center [535, 307] width 282 height 28
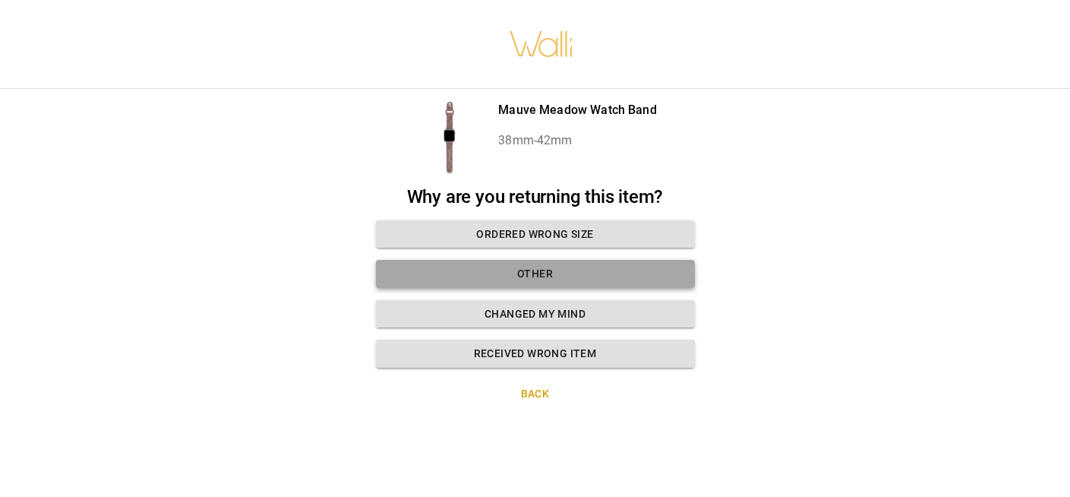
click at [509, 274] on button "Other" at bounding box center [535, 274] width 319 height 28
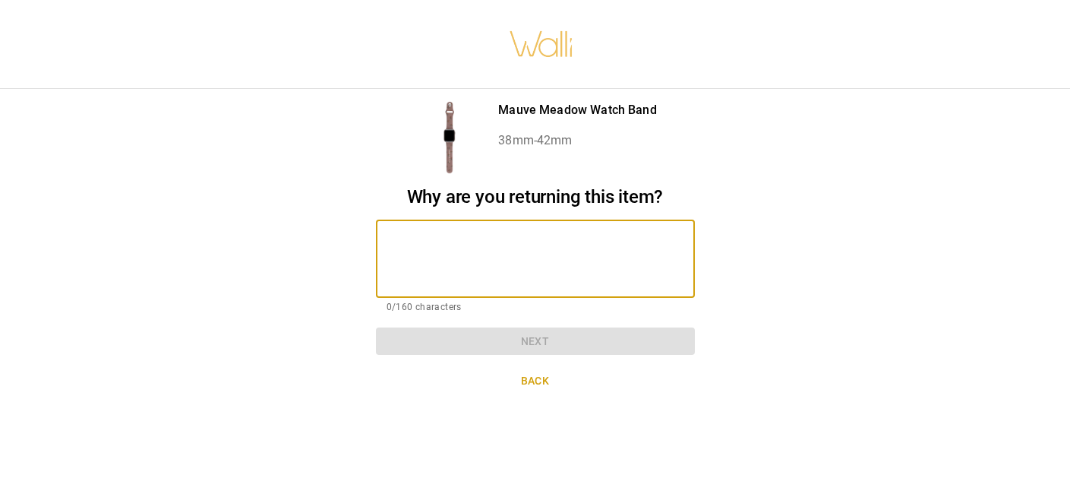
click at [509, 256] on textarea at bounding box center [535, 258] width 298 height 52
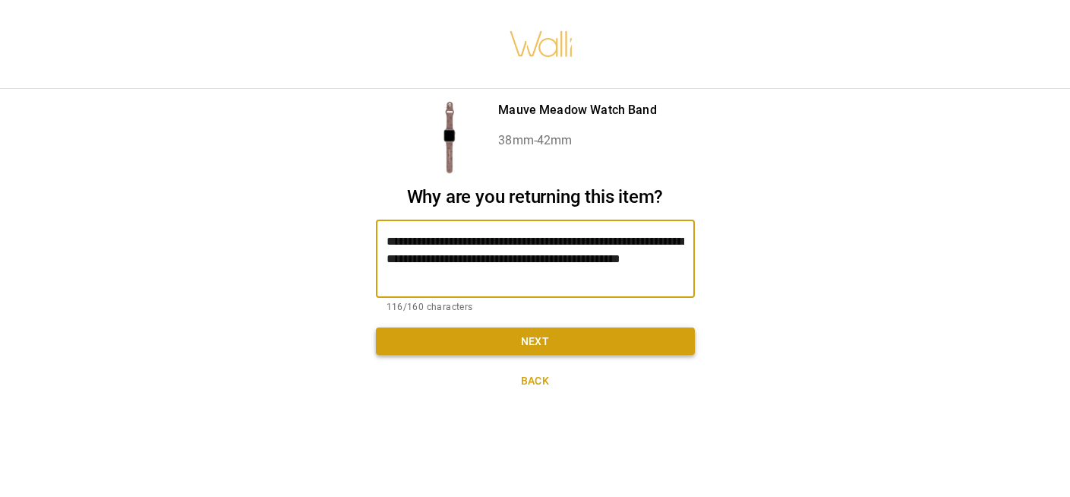
type textarea "**********"
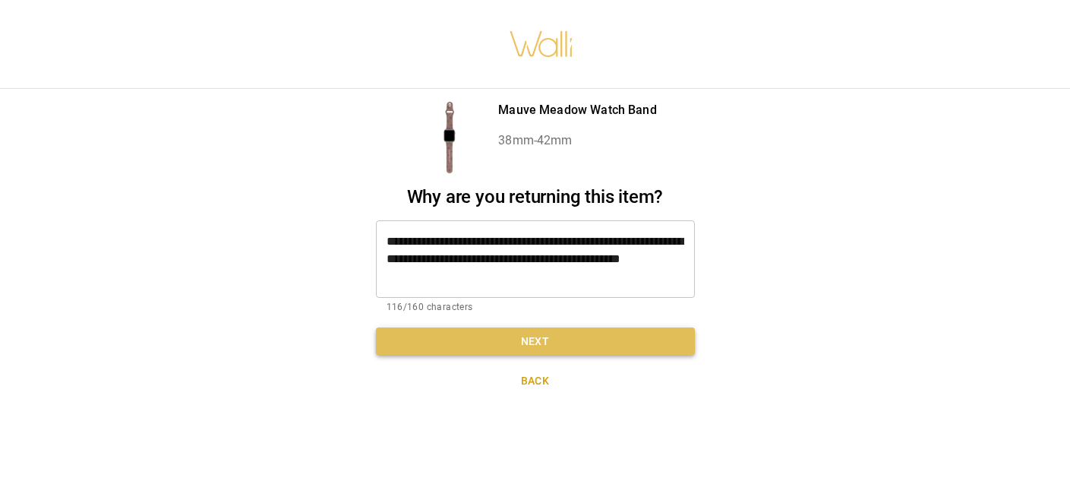
click at [636, 333] on button "Next" at bounding box center [535, 341] width 319 height 28
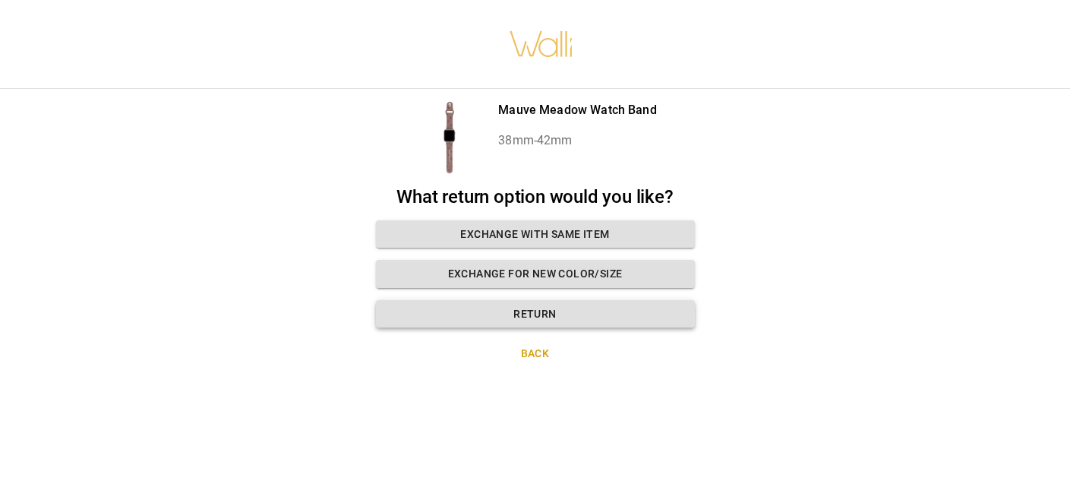
click at [600, 314] on button "Return" at bounding box center [535, 314] width 319 height 28
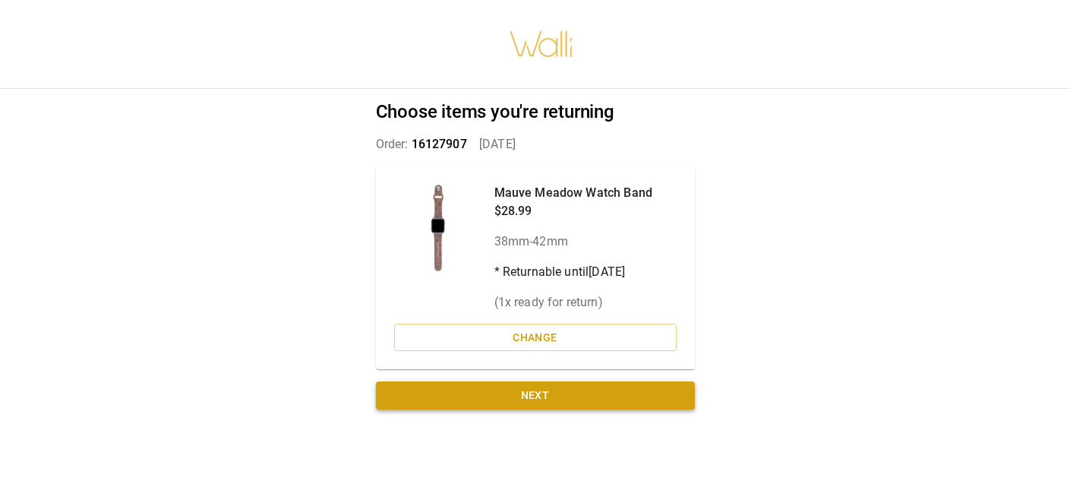
click at [581, 399] on button "Next" at bounding box center [535, 395] width 319 height 28
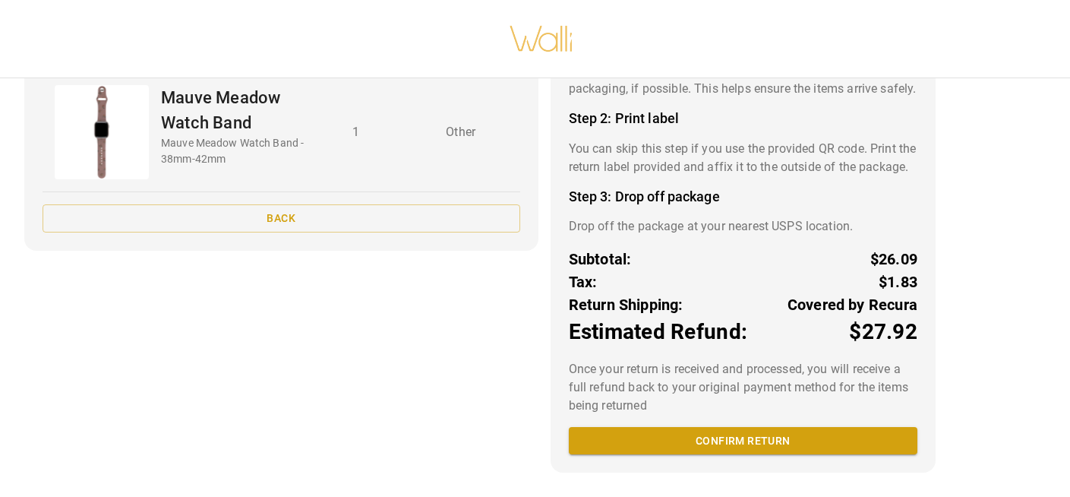
scroll to position [11, 0]
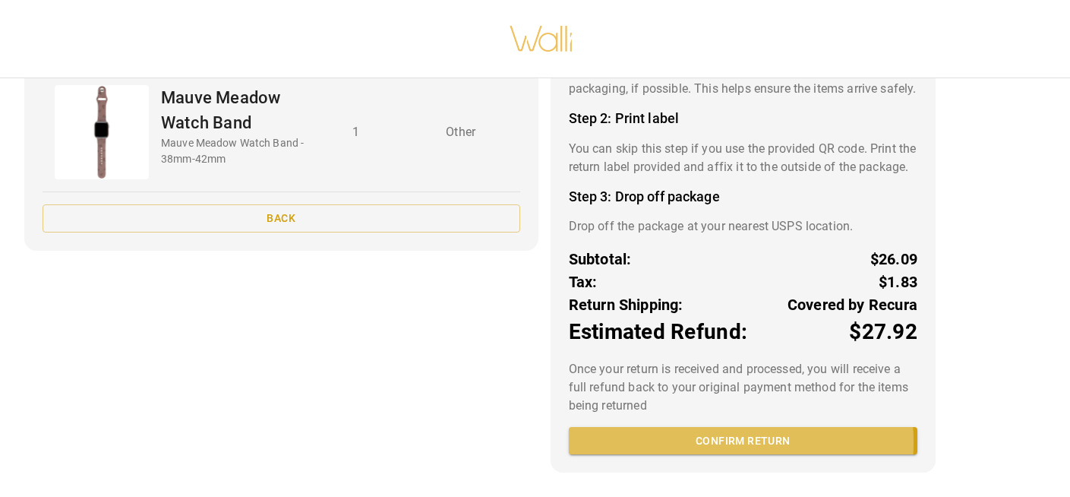
click at [700, 441] on button "Confirm return" at bounding box center [743, 441] width 348 height 28
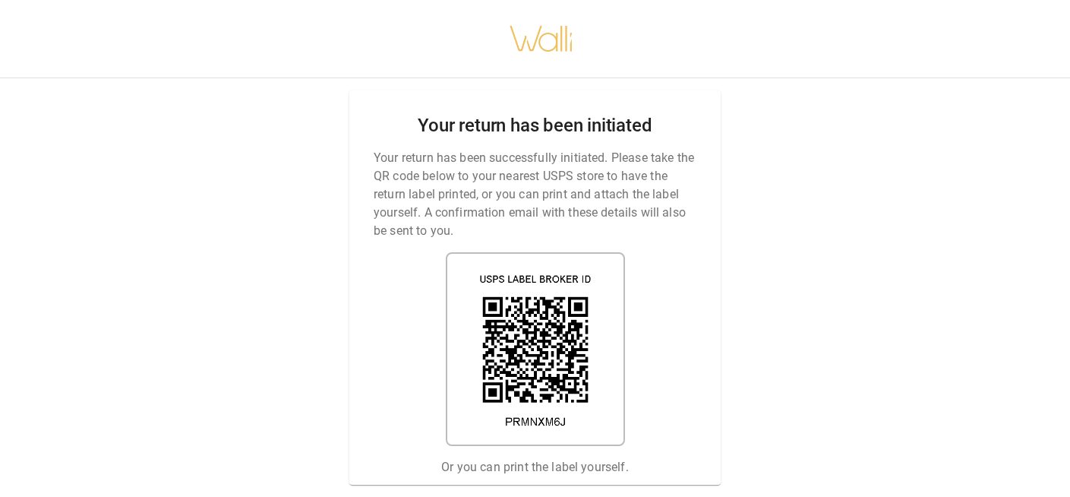
click at [552, 475] on div "Your return has been initiated Your return has been successfully initiated. Ple…" at bounding box center [534, 287] width 371 height 394
click at [535, 488] on link "Print return label" at bounding box center [534, 502] width 138 height 28
